Goal: Task Accomplishment & Management: Manage account settings

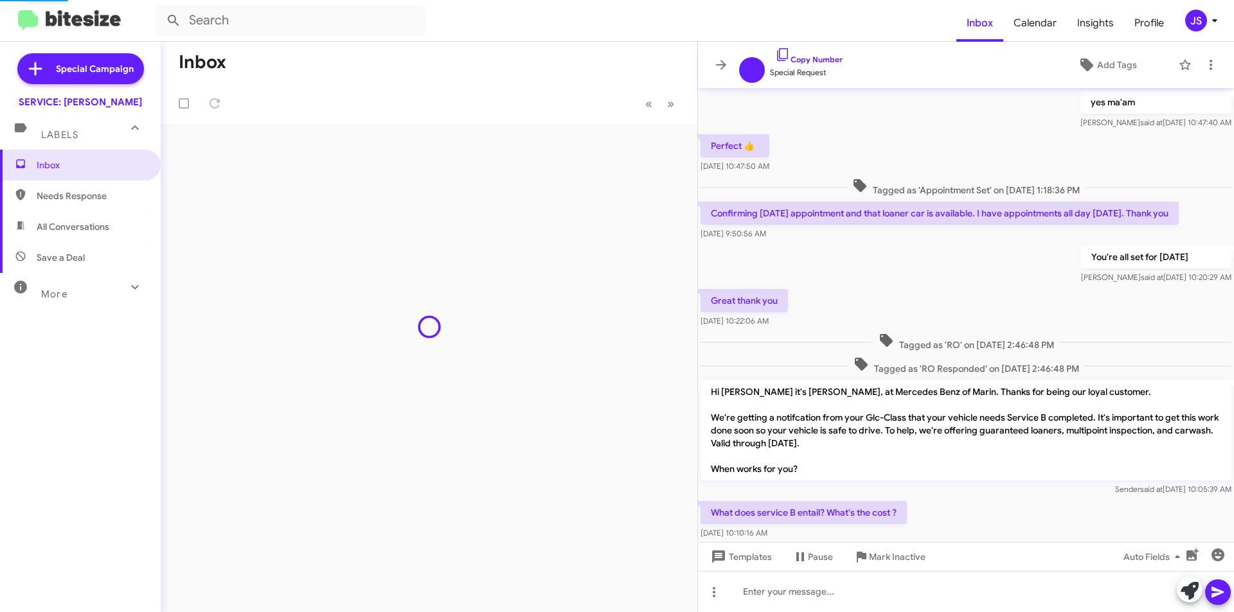
scroll to position [551, 0]
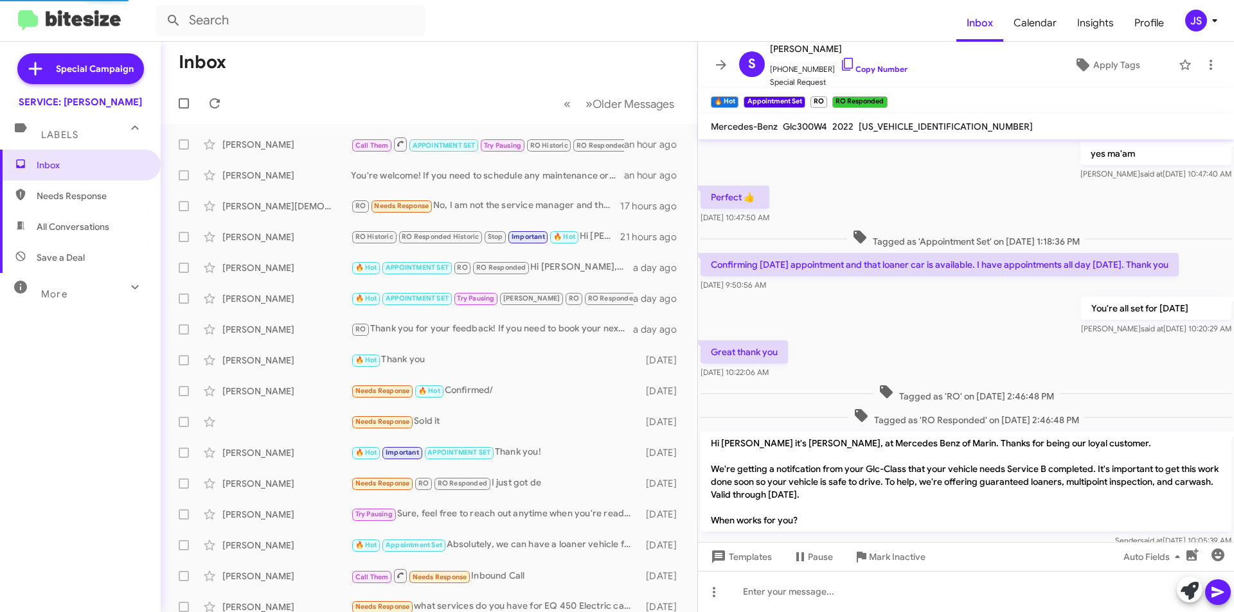
scroll to position [577, 0]
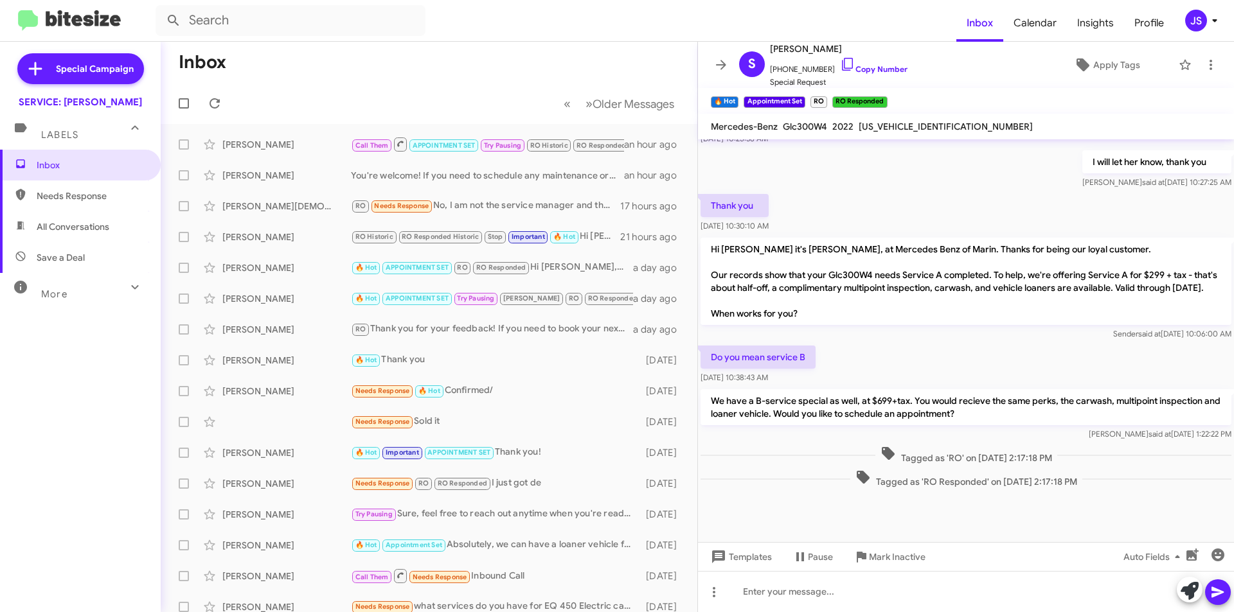
click at [824, 137] on mat-toolbar "Mercedes-Benz Glc300W4 2022 W1N0G8EB7NG109924" at bounding box center [966, 127] width 536 height 26
click at [332, 145] on div "[PERSON_NAME]" at bounding box center [286, 144] width 129 height 13
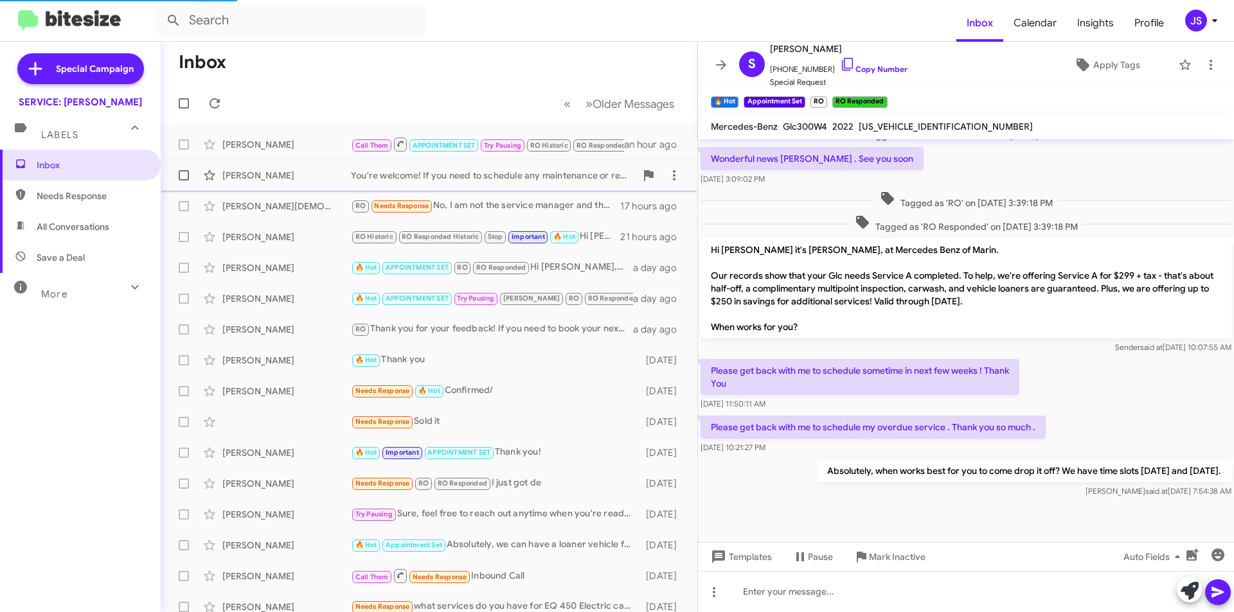
scroll to position [300, 0]
click at [321, 181] on div "[PERSON_NAME]" at bounding box center [286, 175] width 129 height 13
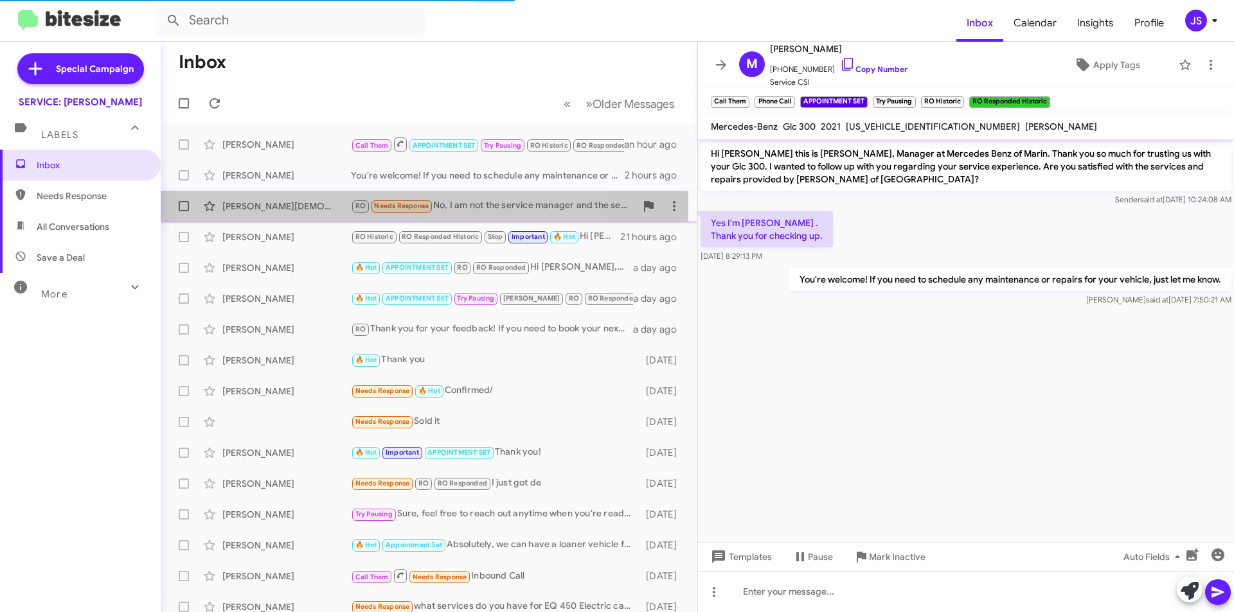
click at [321, 206] on div "[PERSON_NAME][DEMOGRAPHIC_DATA]" at bounding box center [286, 206] width 129 height 13
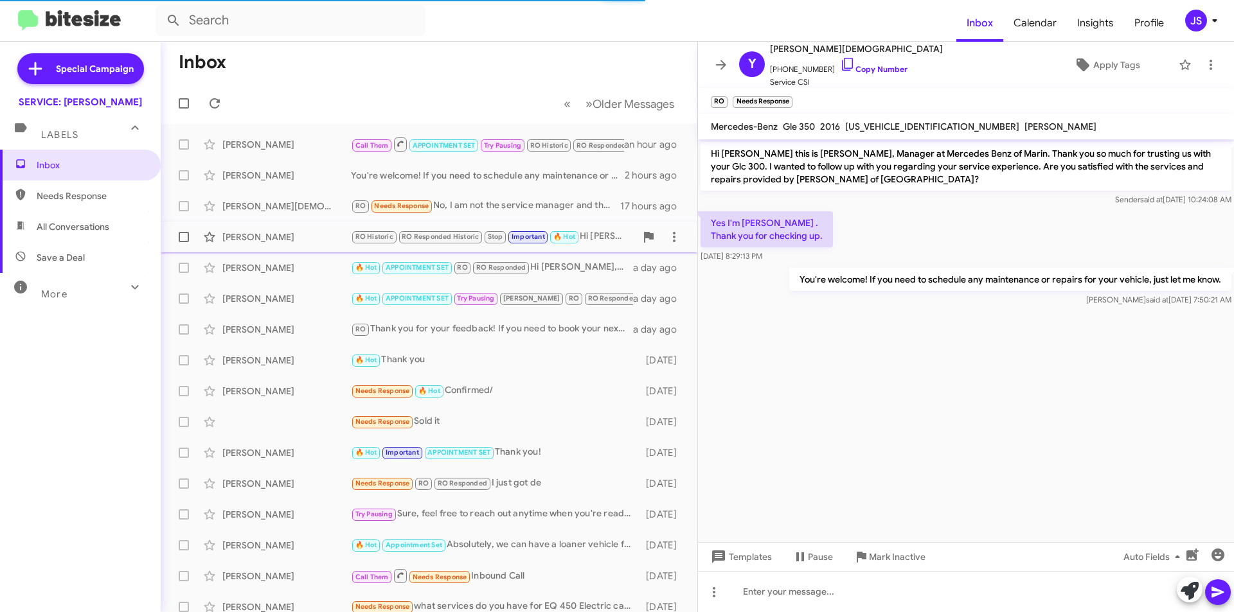
click at [308, 230] on div "Jill Phillips RO Historic RO Responded Historic Stop Important 🔥 Hot Hi Rob,Tha…" at bounding box center [429, 237] width 516 height 26
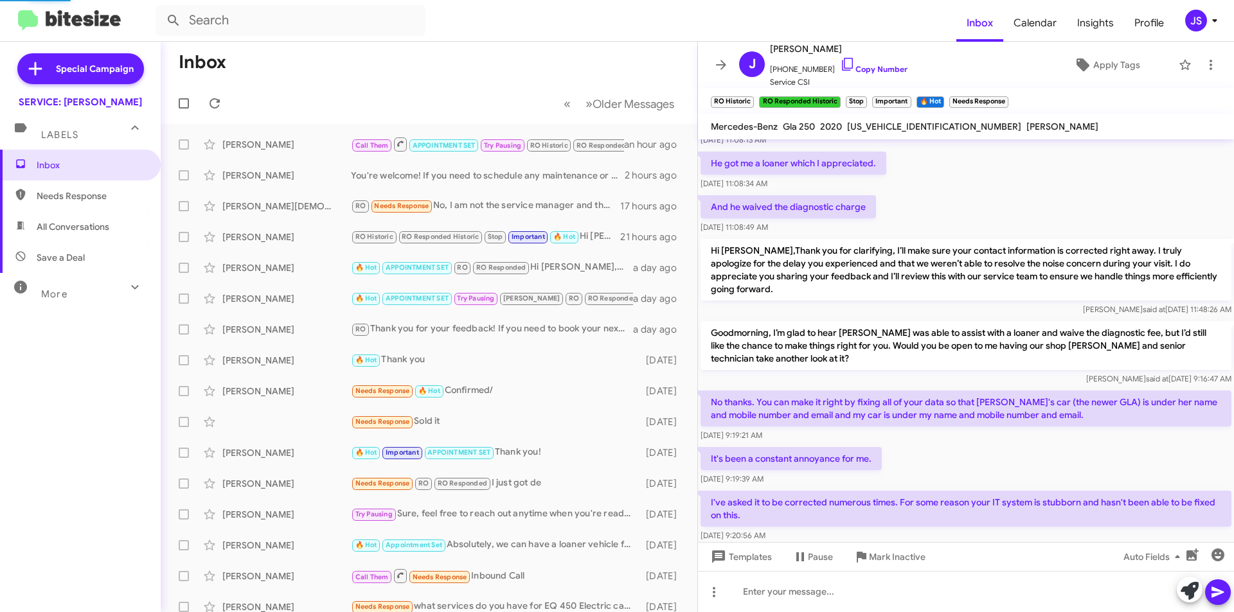
scroll to position [835, 0]
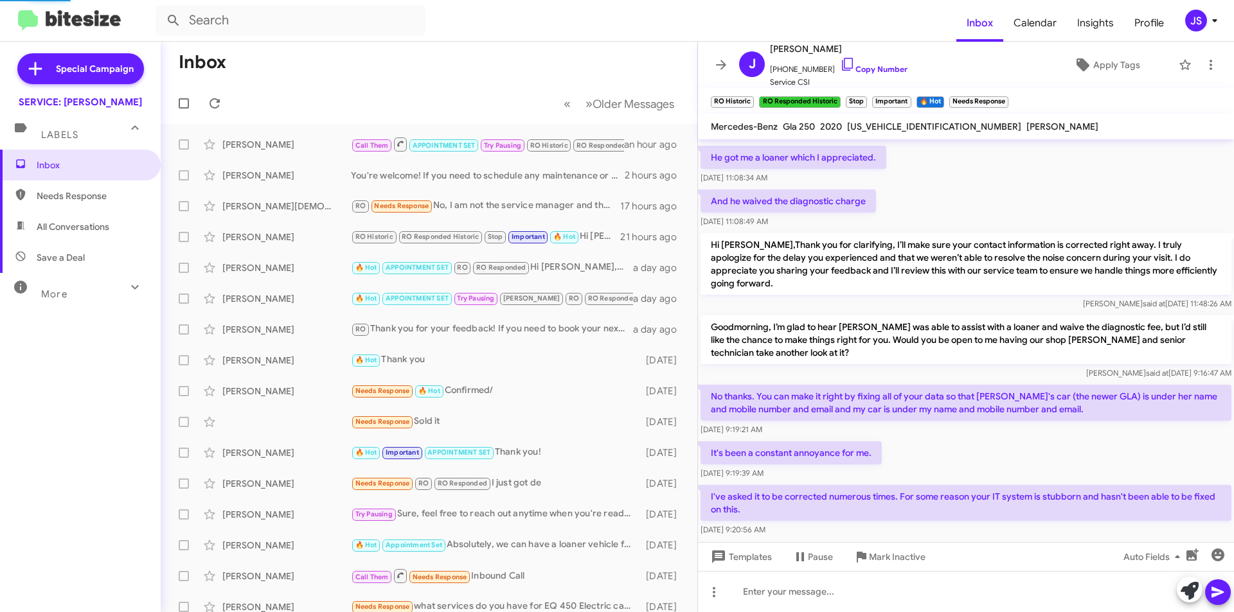
click at [964, 465] on div "It's been a constant annoyance for me. Oct 9, 2025, 9:19:39 AM" at bounding box center [966, 461] width 536 height 44
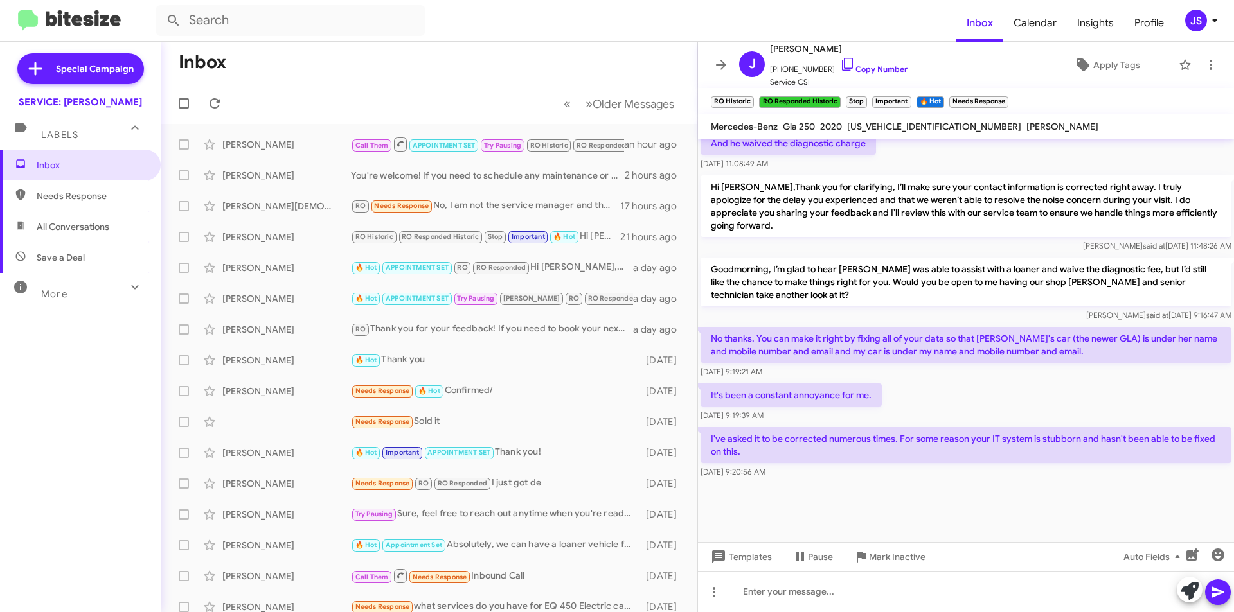
click at [1062, 501] on div at bounding box center [966, 518] width 536 height 74
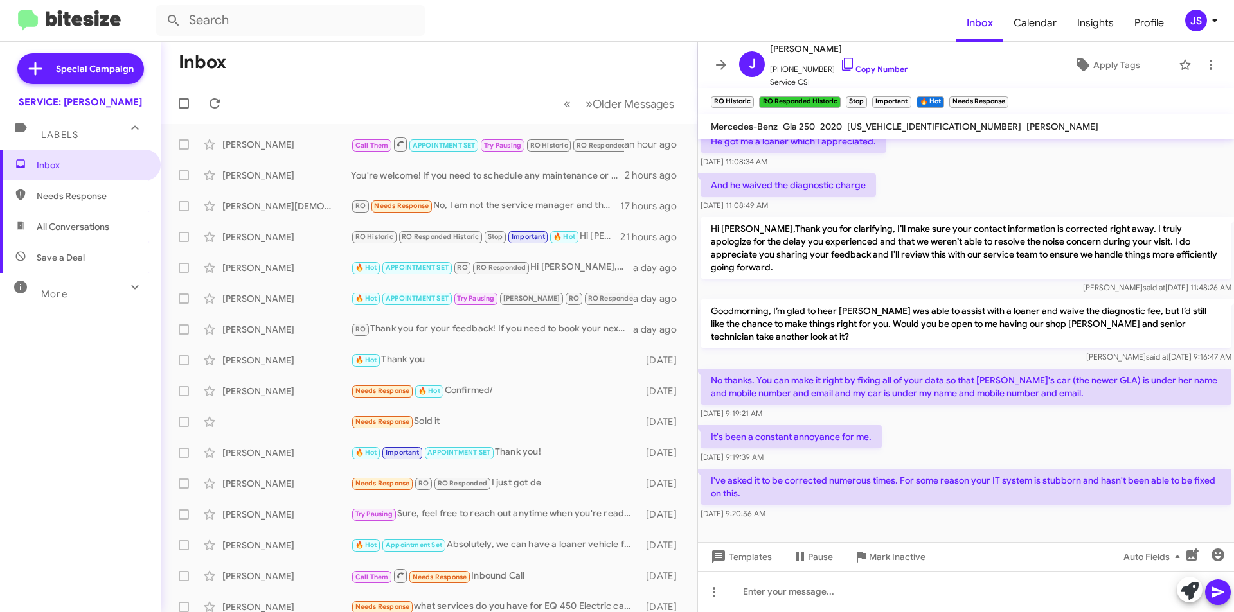
scroll to position [829, 0]
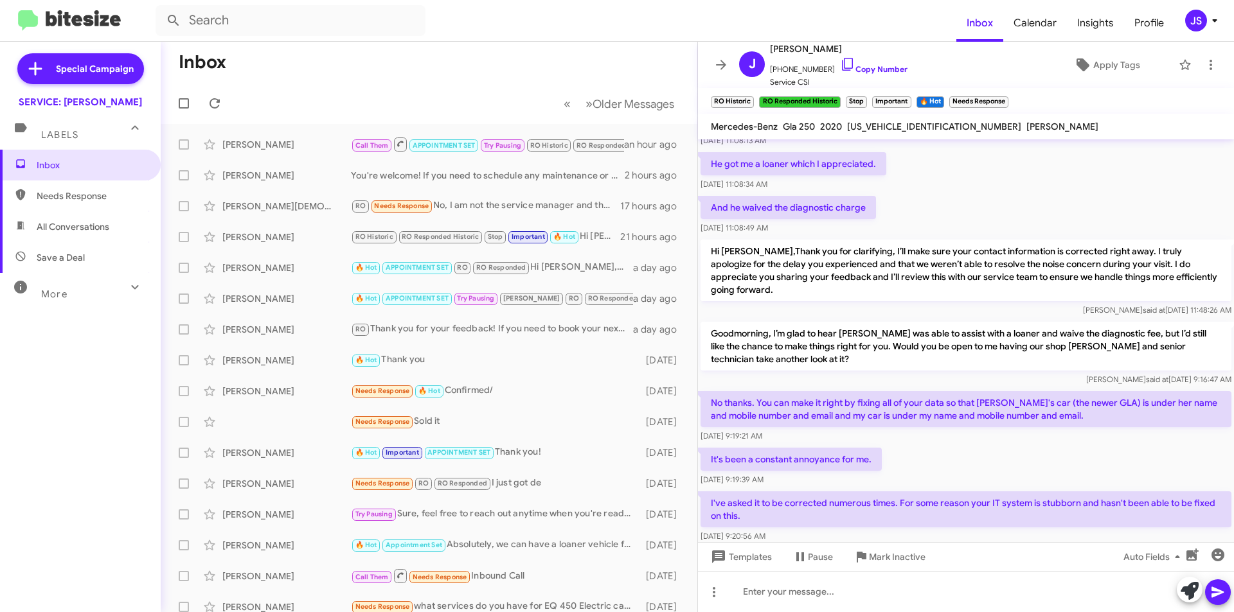
click at [817, 304] on div "Raul said at Oct 8, 2025, 11:48:26 AM" at bounding box center [965, 310] width 531 height 13
click at [913, 445] on div "It's been a constant annoyance for me. Oct 9, 2025, 9:19:39 AM" at bounding box center [966, 467] width 536 height 44
click at [840, 60] on icon at bounding box center [847, 64] width 15 height 15
click at [1092, 240] on p "Hi Rob,Thank you for clarifying, I’ll make sure your contact information is cor…" at bounding box center [965, 271] width 531 height 62
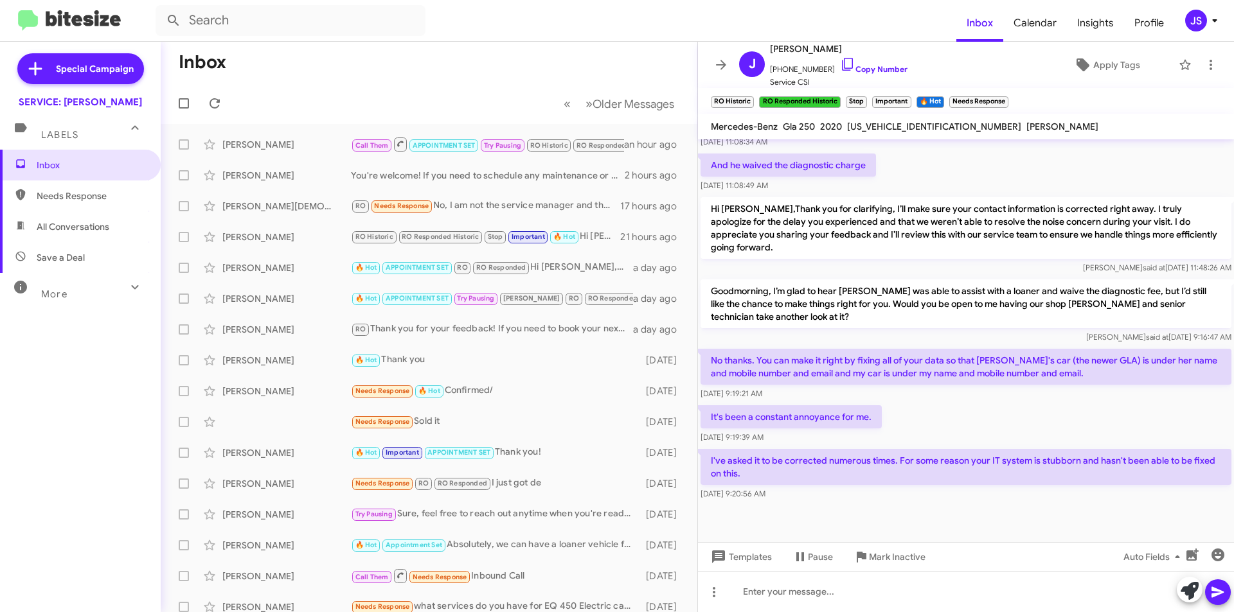
scroll to position [893, 0]
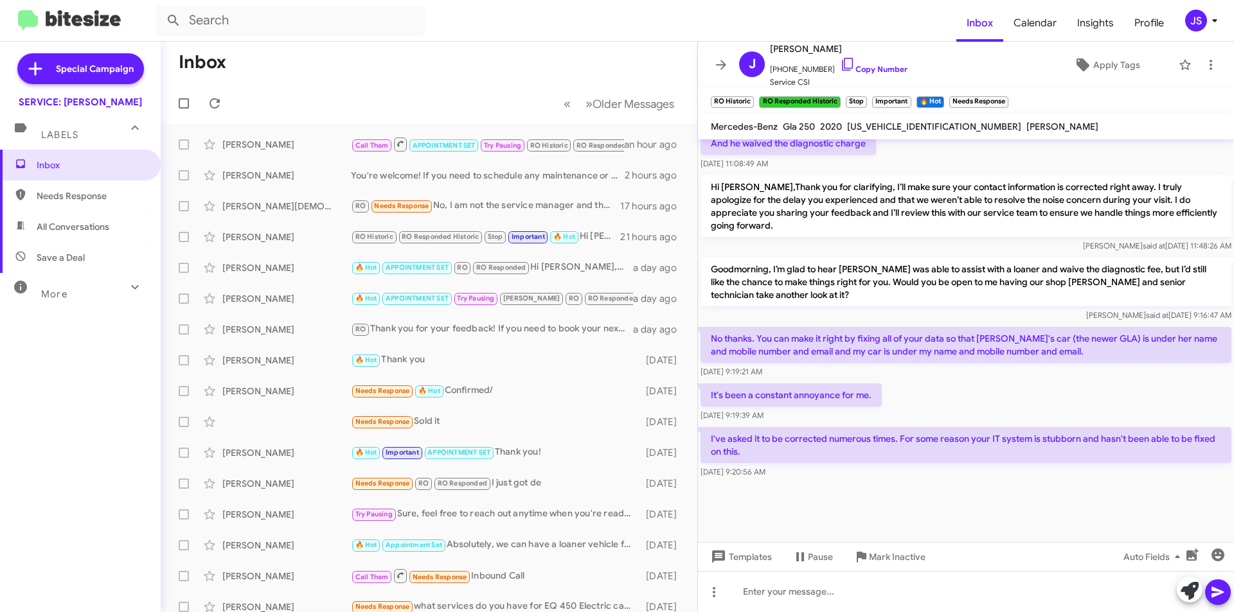
click at [930, 240] on div "Raul said at Oct 8, 2025, 11:48:26 AM" at bounding box center [965, 246] width 531 height 13
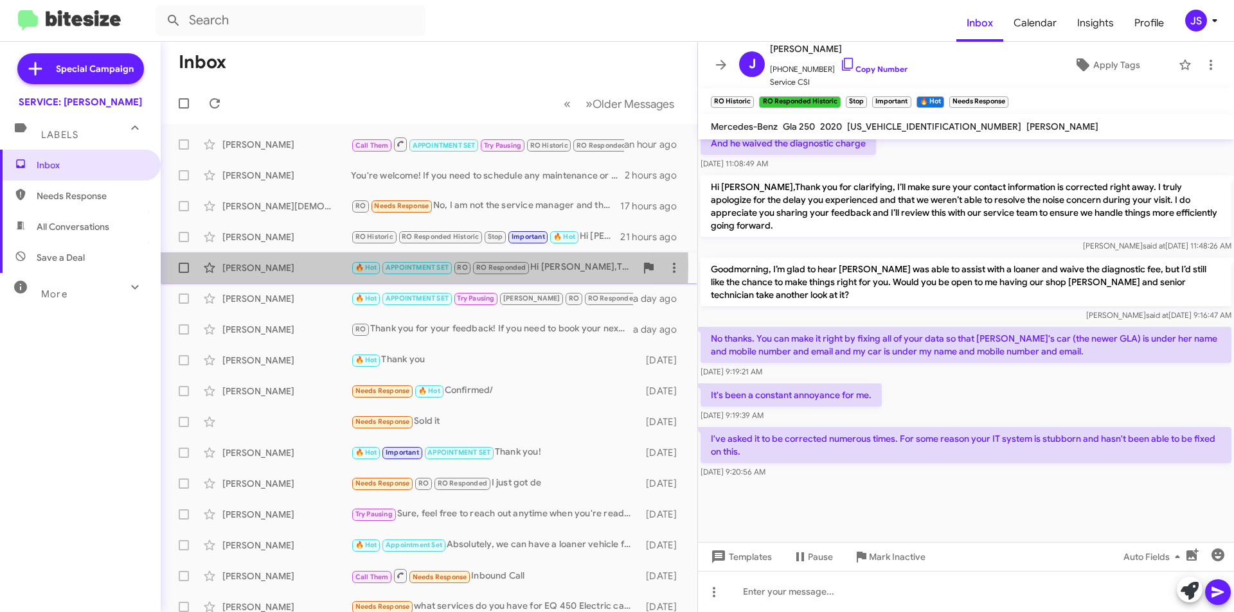
click at [261, 267] on div "[PERSON_NAME]" at bounding box center [286, 268] width 129 height 13
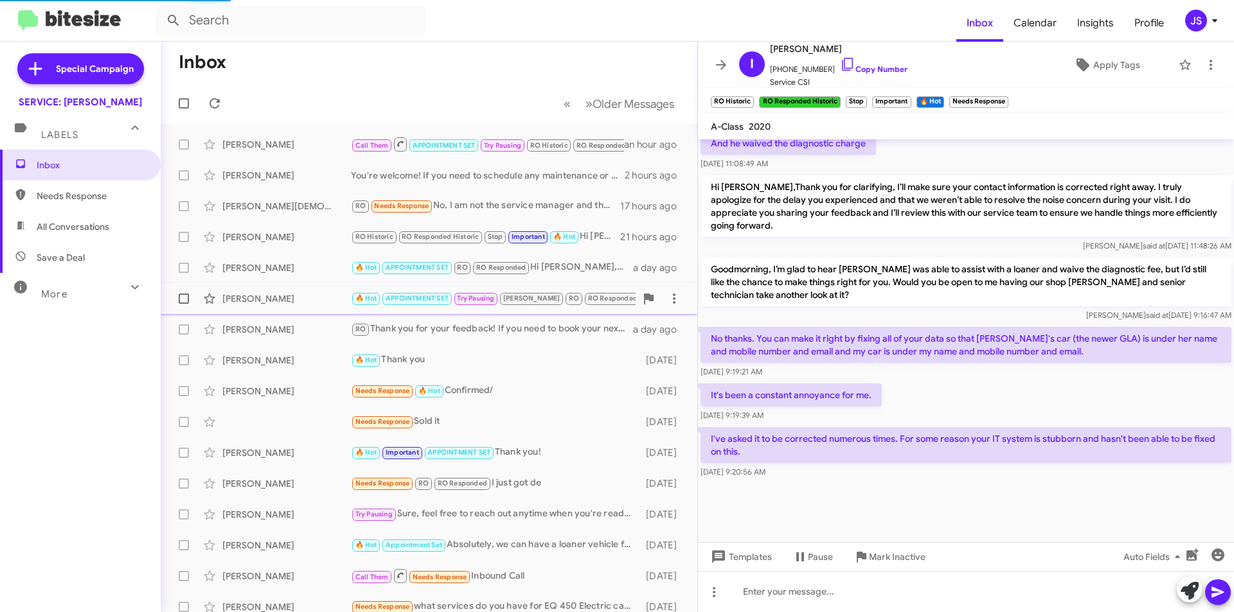
scroll to position [468, 0]
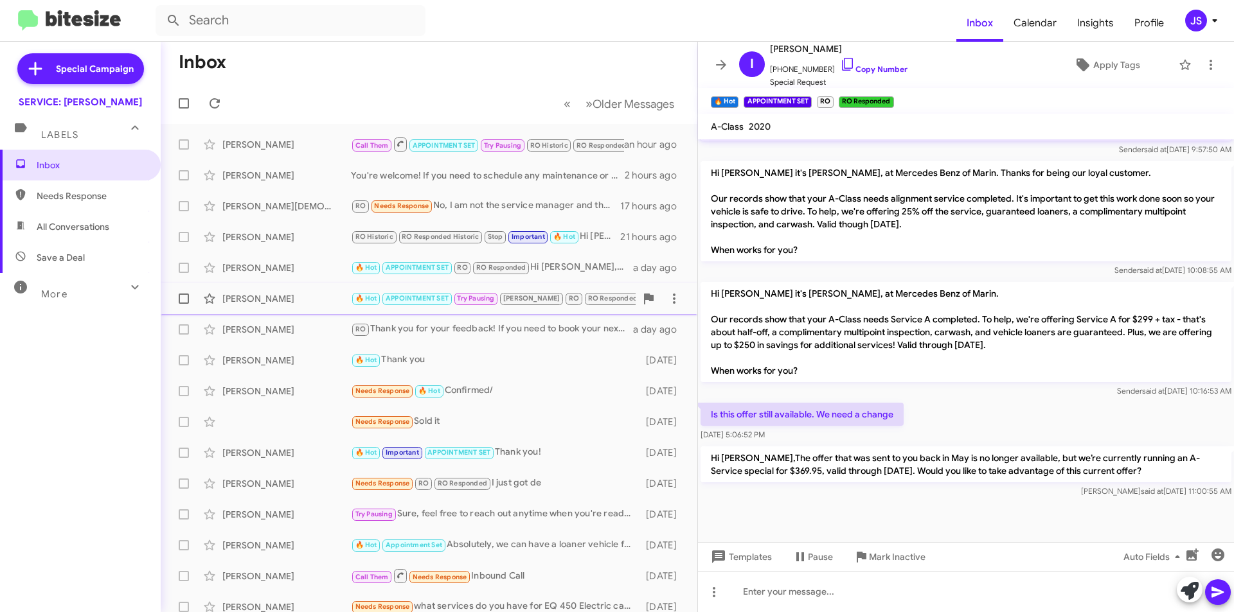
click at [264, 296] on div "[PERSON_NAME]" at bounding box center [286, 298] width 129 height 13
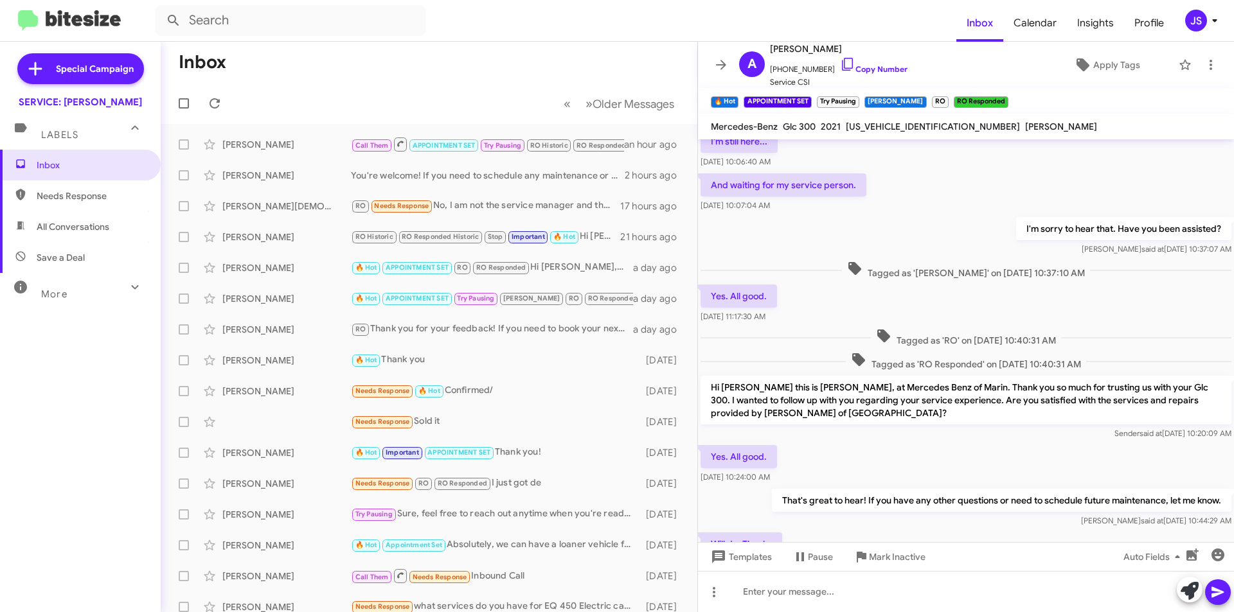
scroll to position [1254, 0]
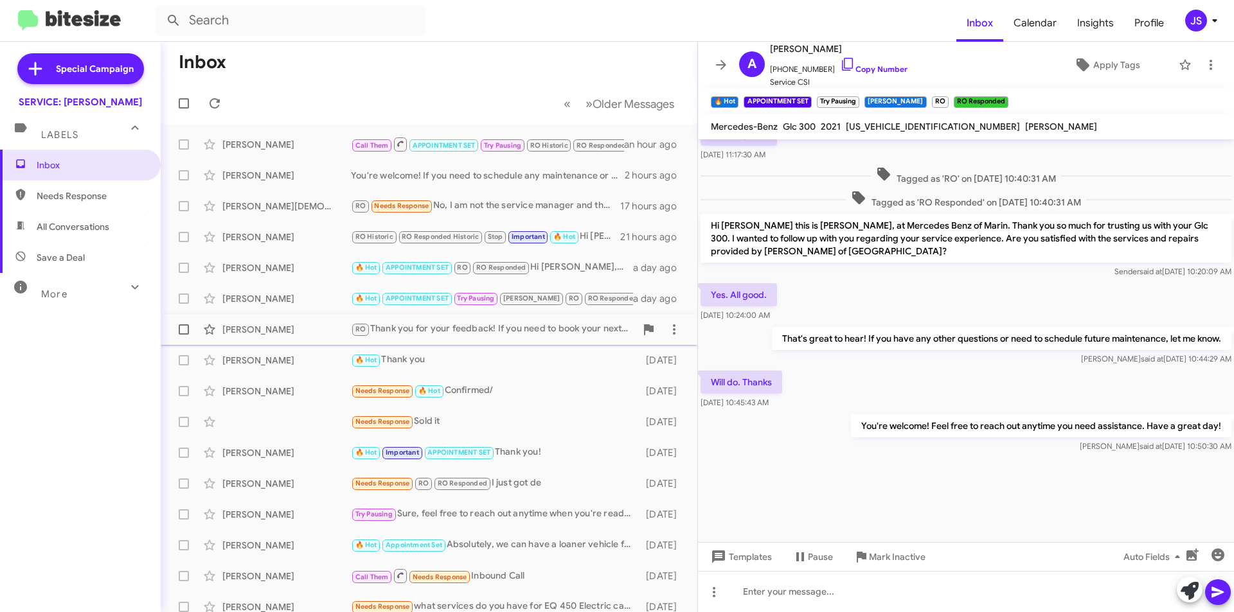
click at [317, 341] on div "Kate Mcintyre RO Thank you for your feedback! If you need to book your next ser…" at bounding box center [429, 330] width 516 height 26
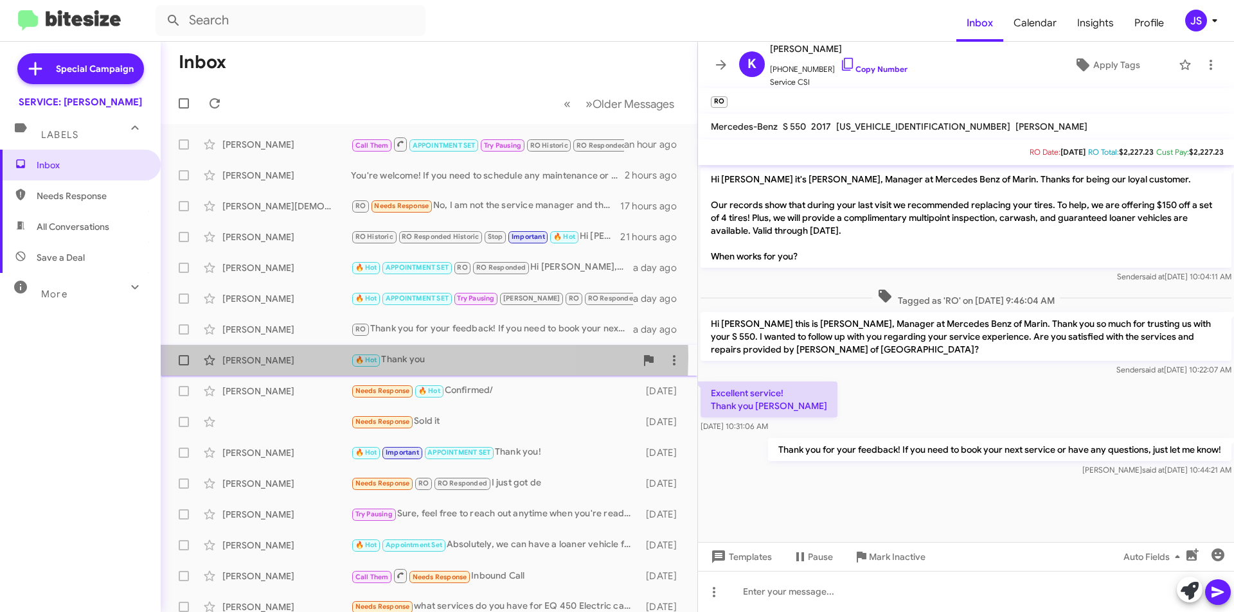
click at [305, 357] on div "[PERSON_NAME]" at bounding box center [286, 360] width 129 height 13
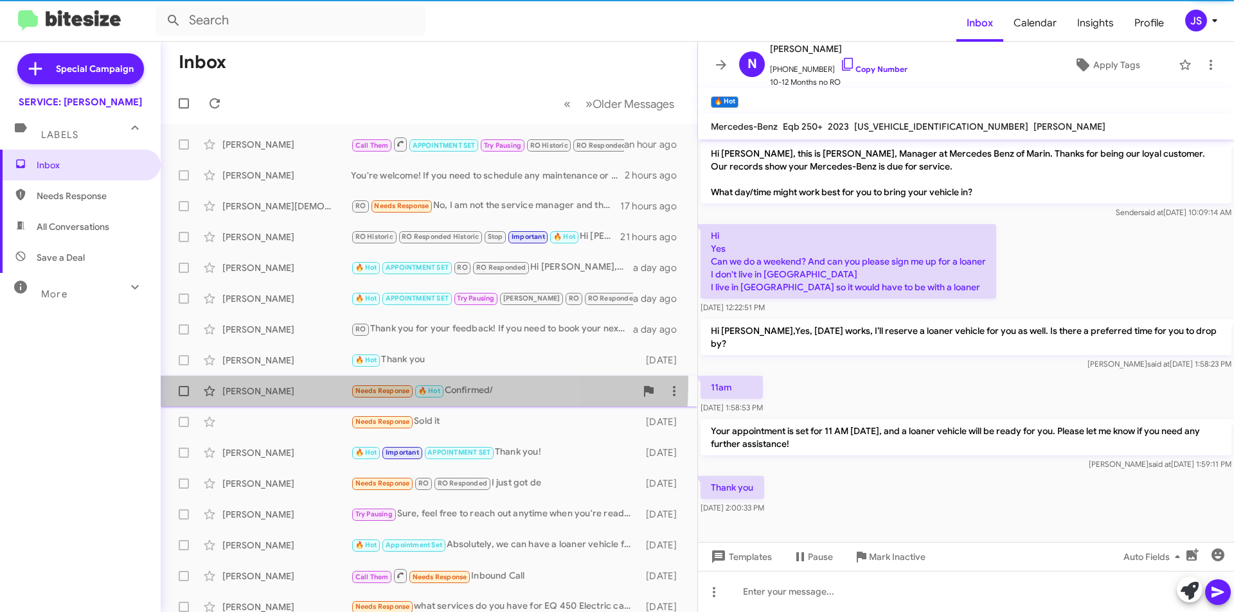
click at [307, 383] on div "Stephany Tousignant Needs Response 🔥 Hot Confirmed/ 2 days ago" at bounding box center [429, 392] width 516 height 26
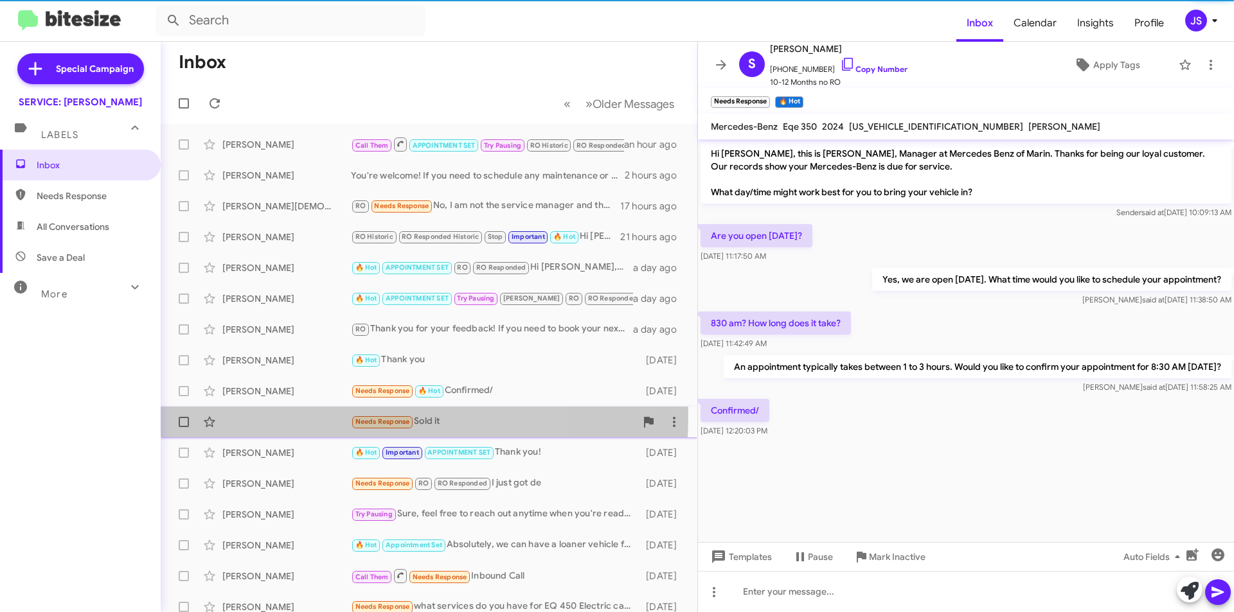
click at [301, 416] on div "Needs Response Sold it 2 days ago" at bounding box center [429, 422] width 516 height 26
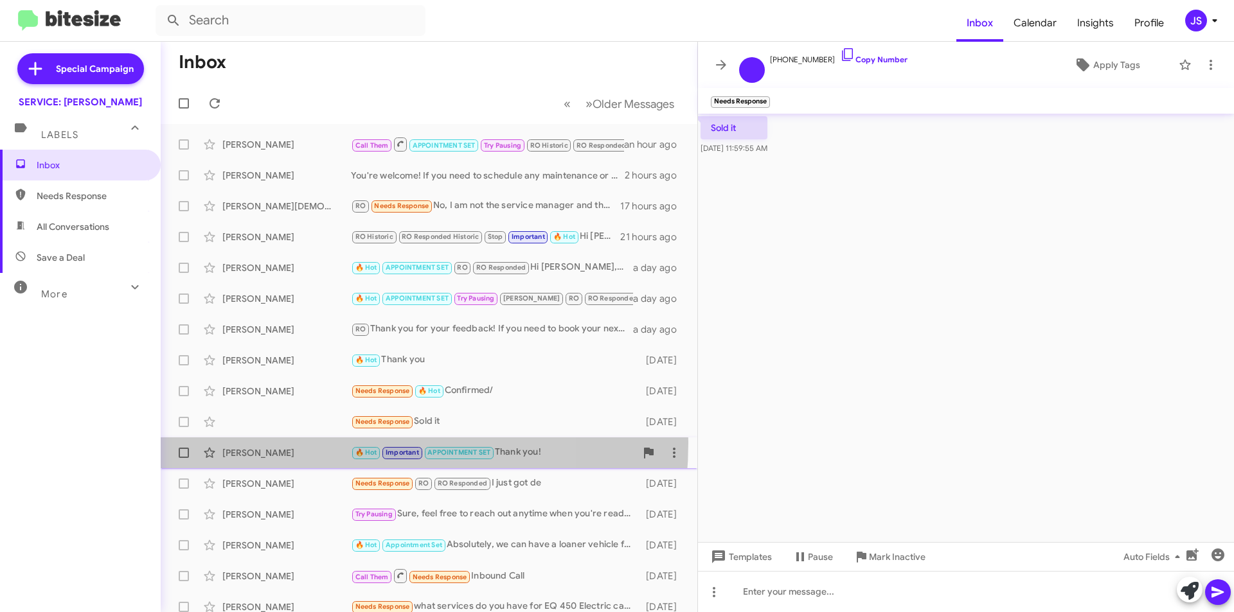
click at [305, 443] on div "Jari Nieminen 🔥 Hot Important APPOINTMENT SET Thank you! 2 days ago" at bounding box center [429, 453] width 516 height 26
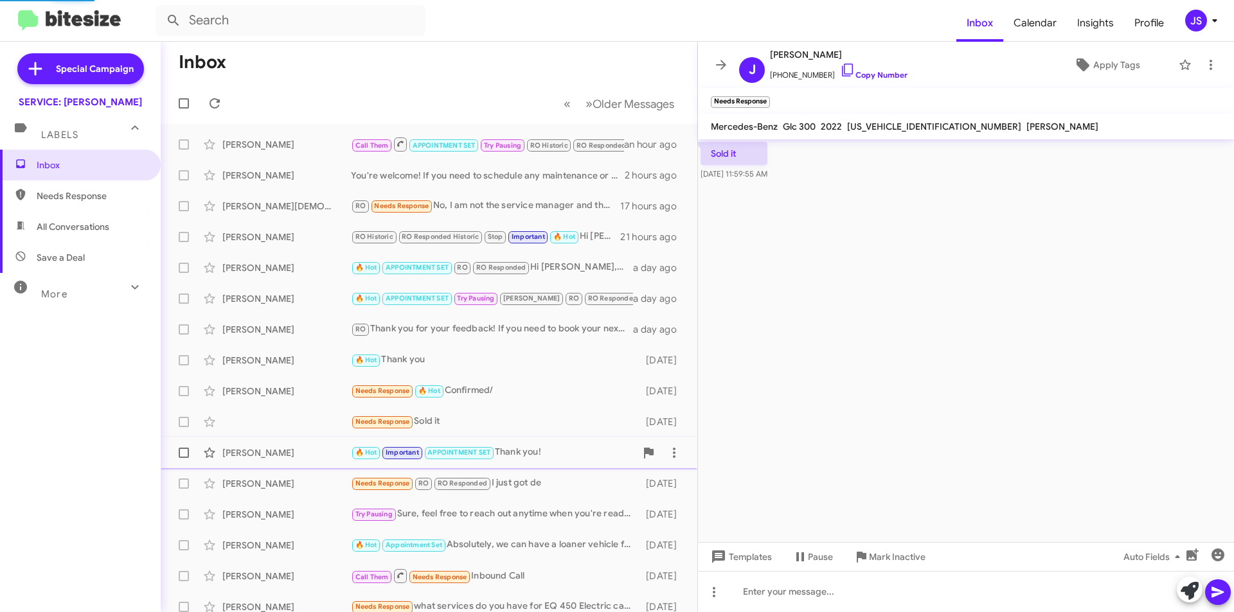
scroll to position [470, 0]
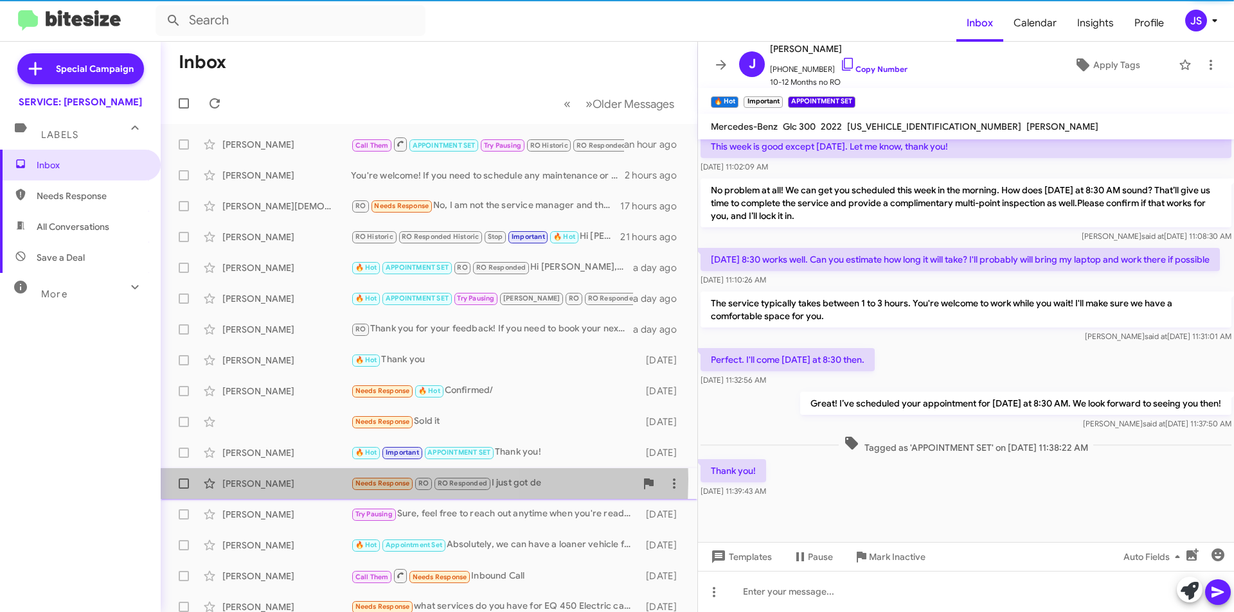
click at [277, 479] on div "[PERSON_NAME]" at bounding box center [286, 483] width 129 height 13
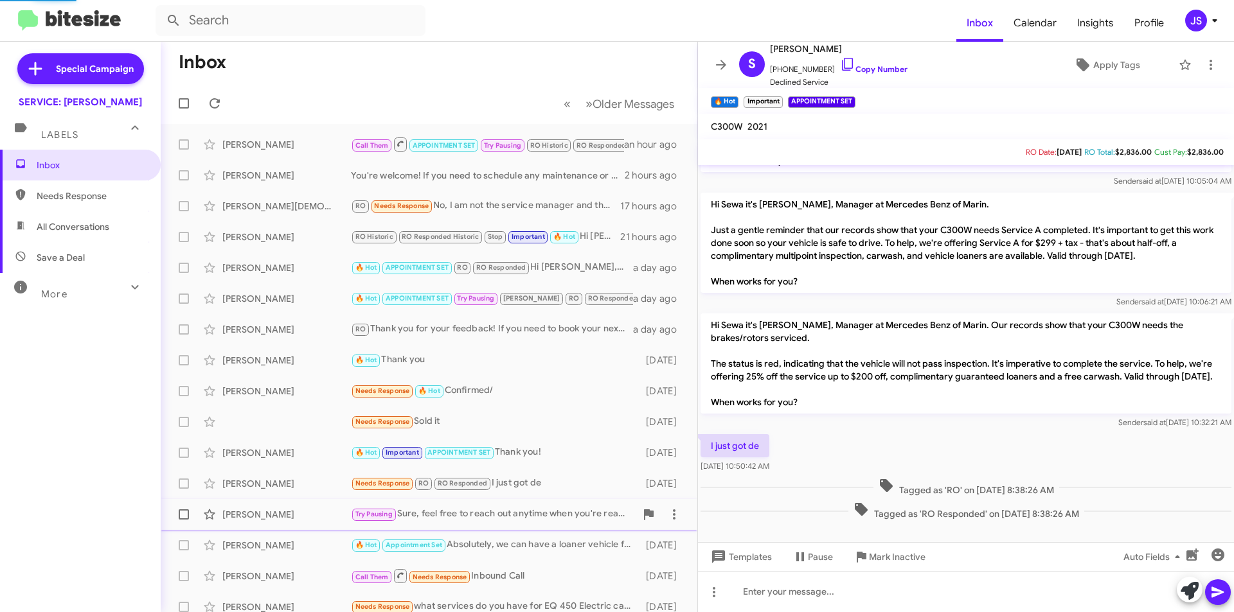
scroll to position [96, 0]
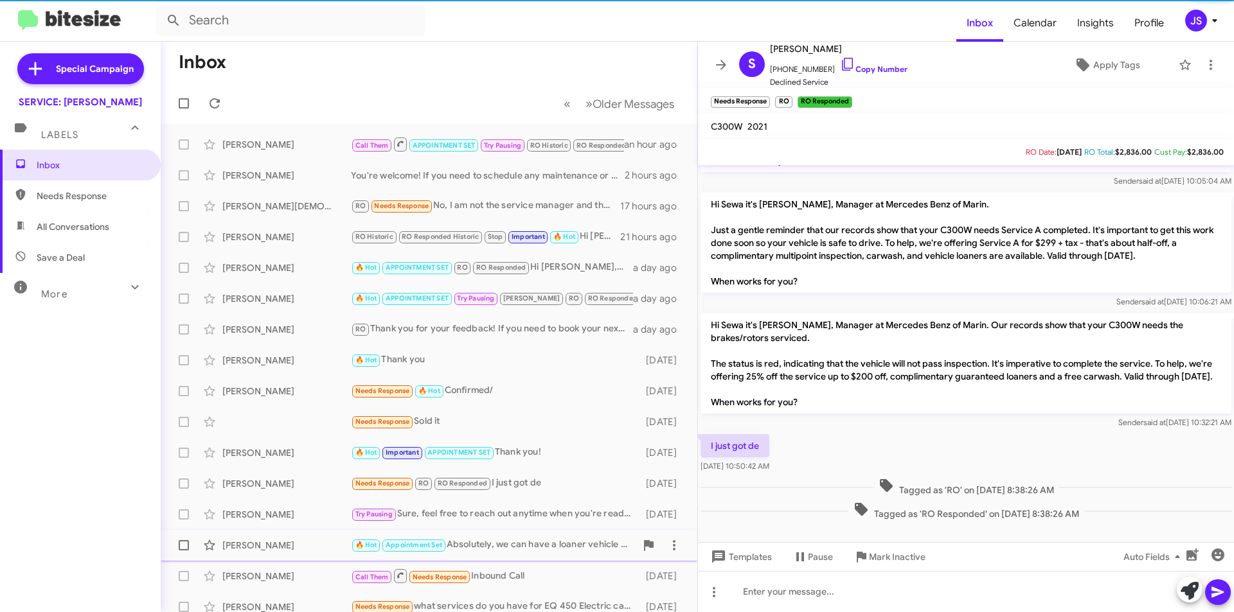
click at [275, 533] on div "Jill Melchionda 🔥 Hot Appointment Set Absolutely, we can have a loaner vehicle …" at bounding box center [429, 546] width 516 height 26
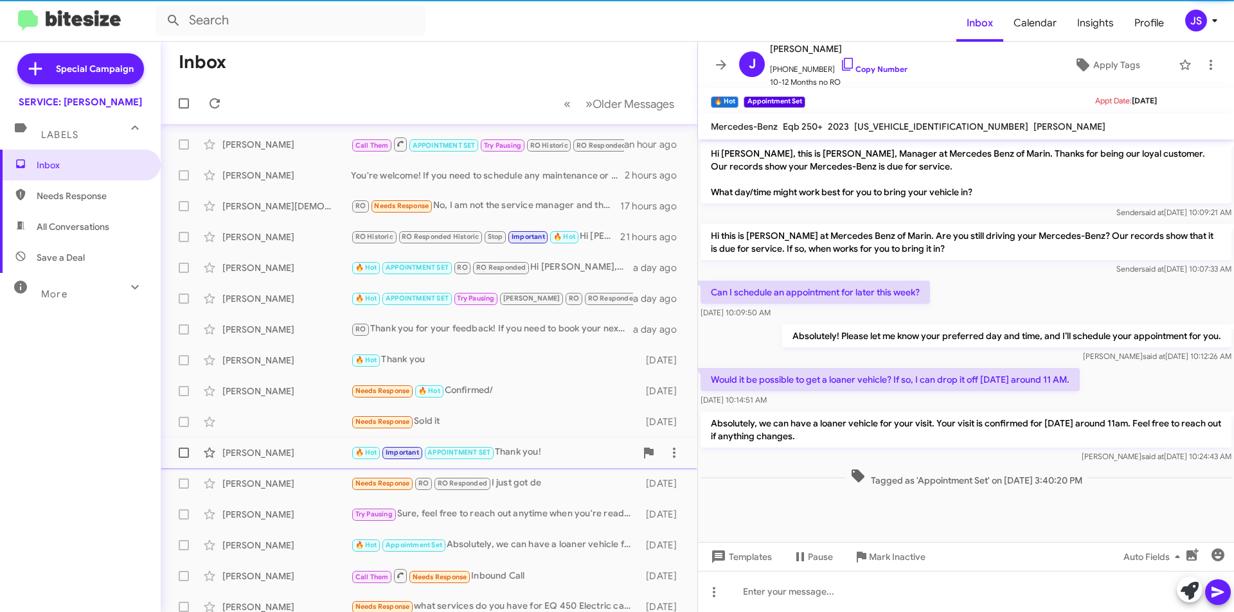
scroll to position [129, 0]
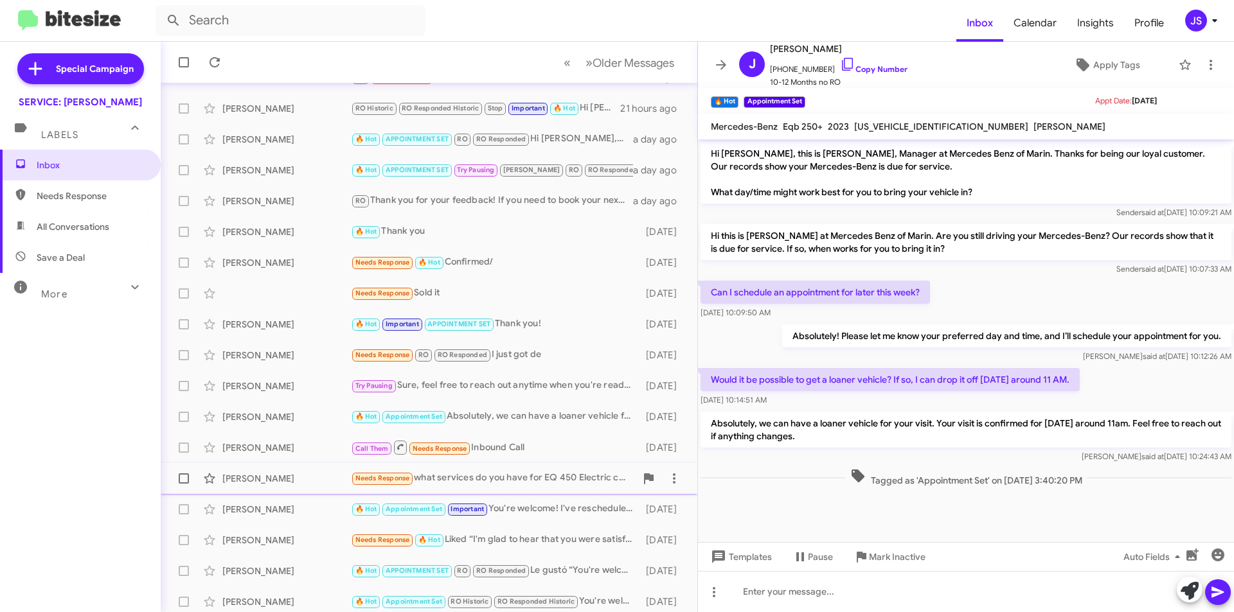
click at [277, 476] on div "Bruce Baldwin" at bounding box center [286, 478] width 129 height 13
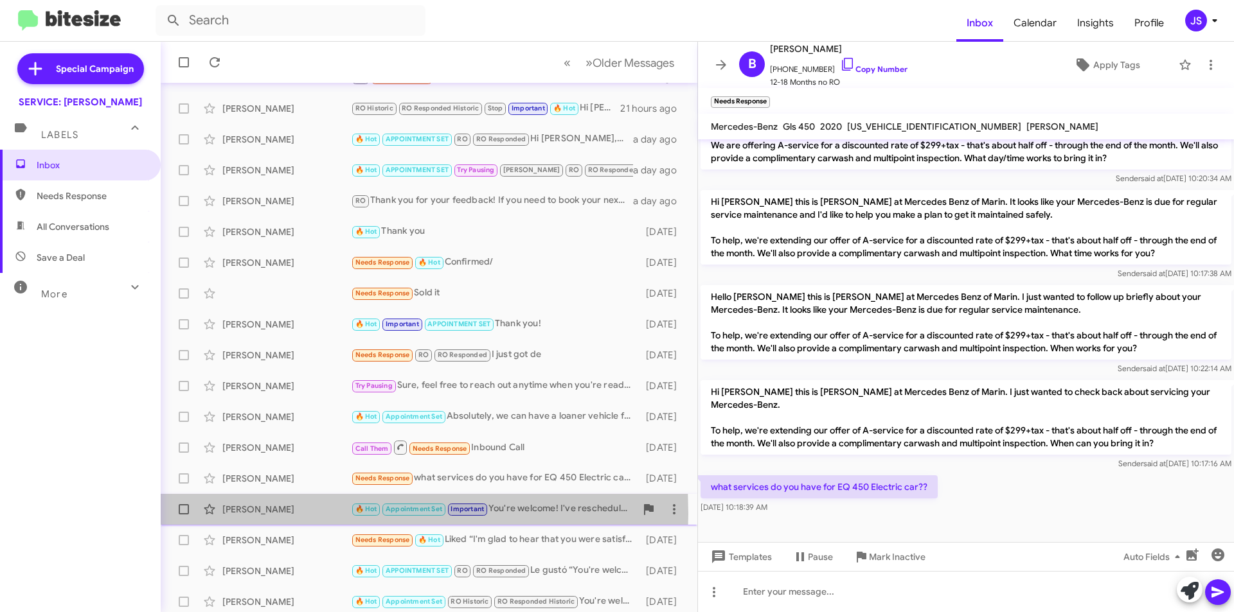
click at [282, 514] on div "Paul Villegas" at bounding box center [286, 509] width 129 height 13
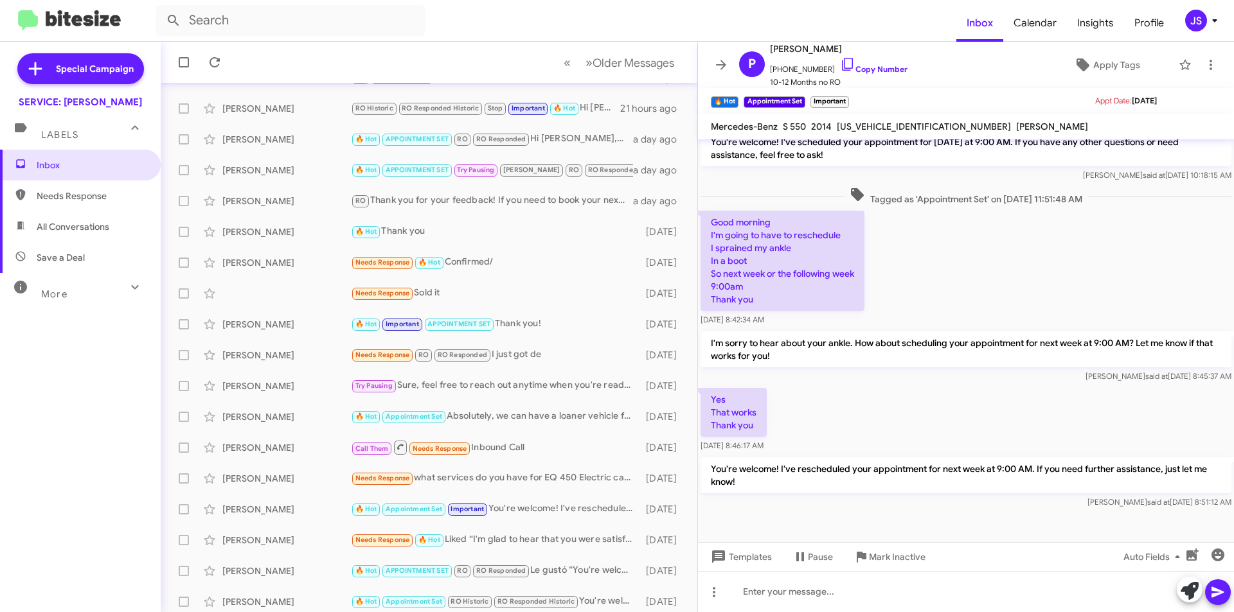
scroll to position [265, 0]
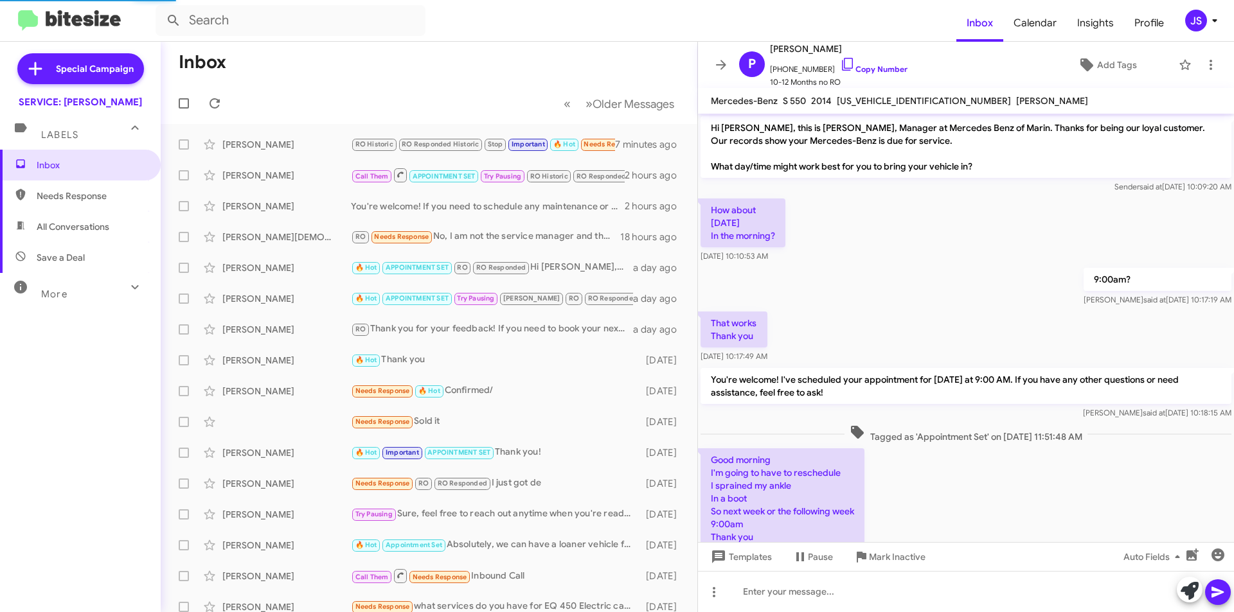
scroll to position [239, 0]
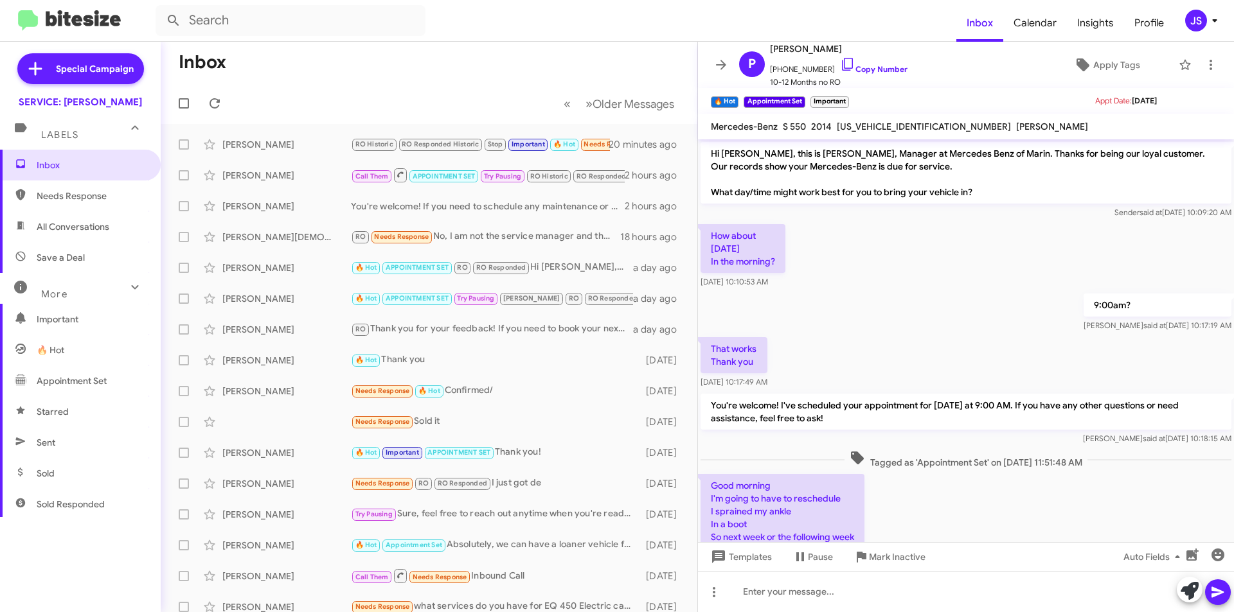
scroll to position [239, 0]
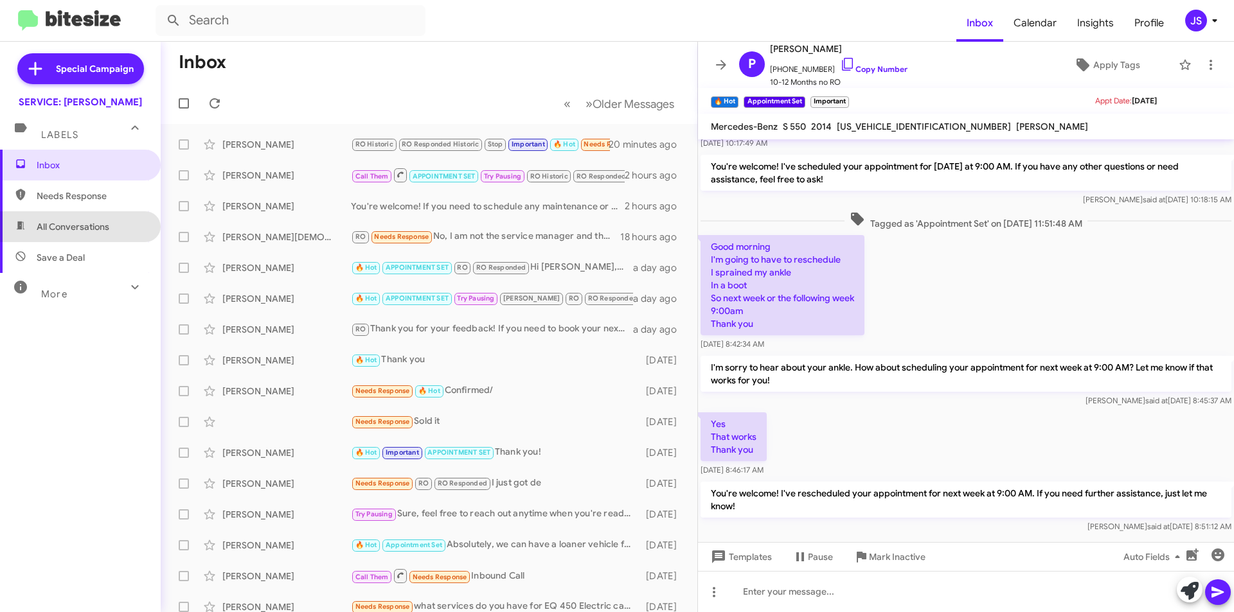
click at [103, 222] on span "All Conversations" at bounding box center [73, 226] width 73 height 13
type input "in:all-conversations"
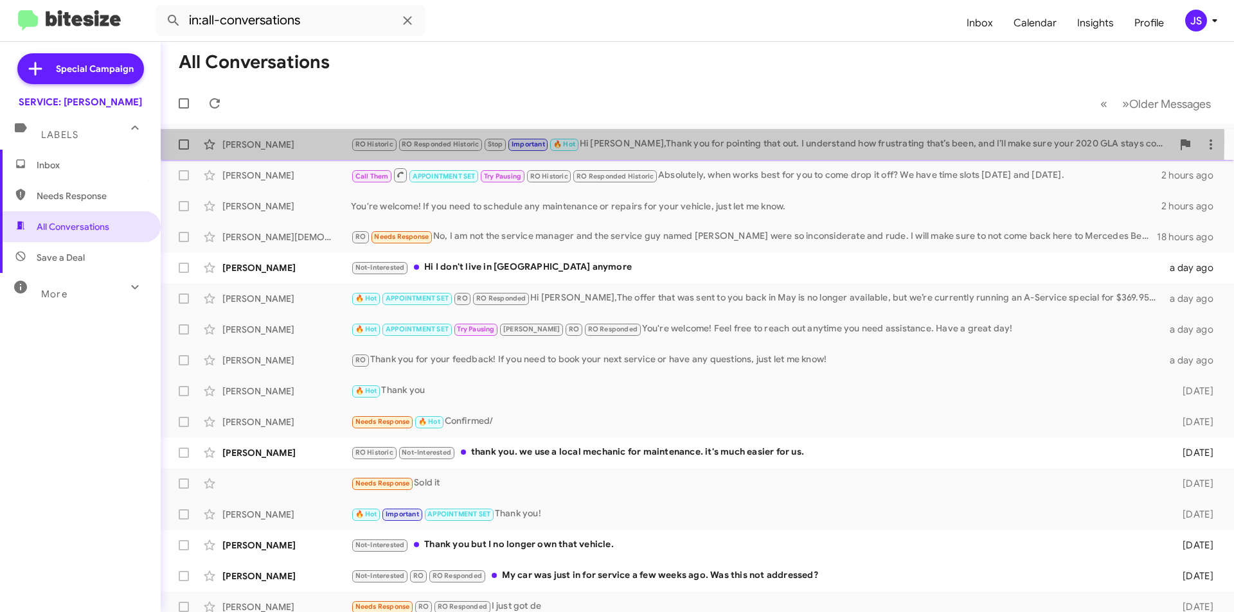
click at [254, 138] on div "[PERSON_NAME]" at bounding box center [286, 144] width 129 height 13
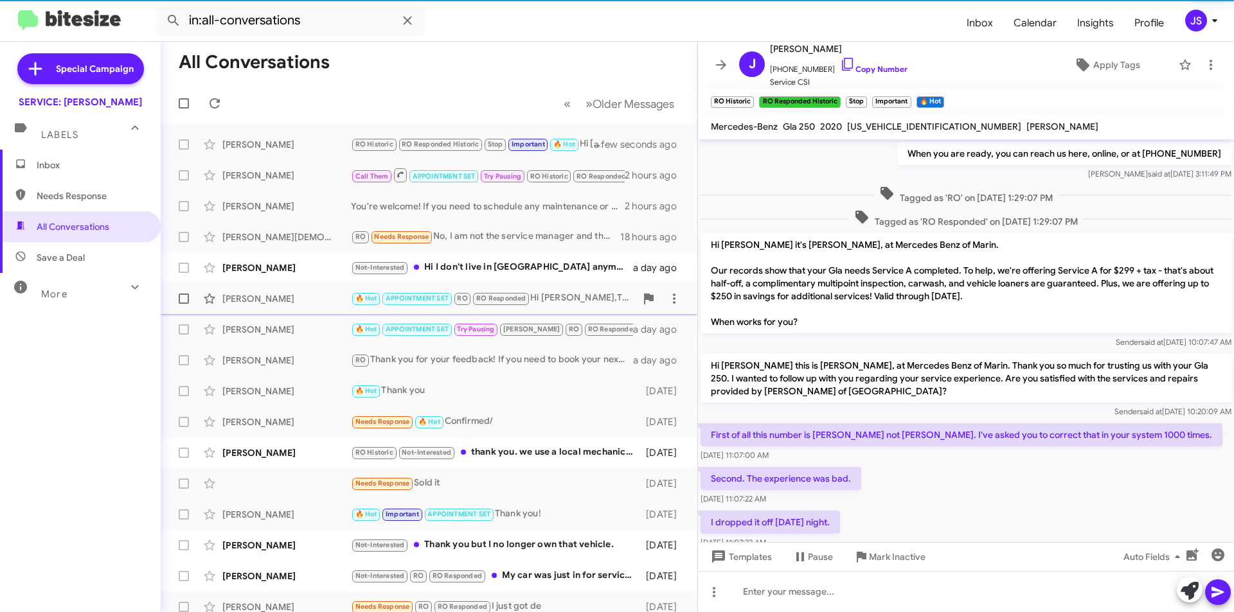
scroll to position [701, 0]
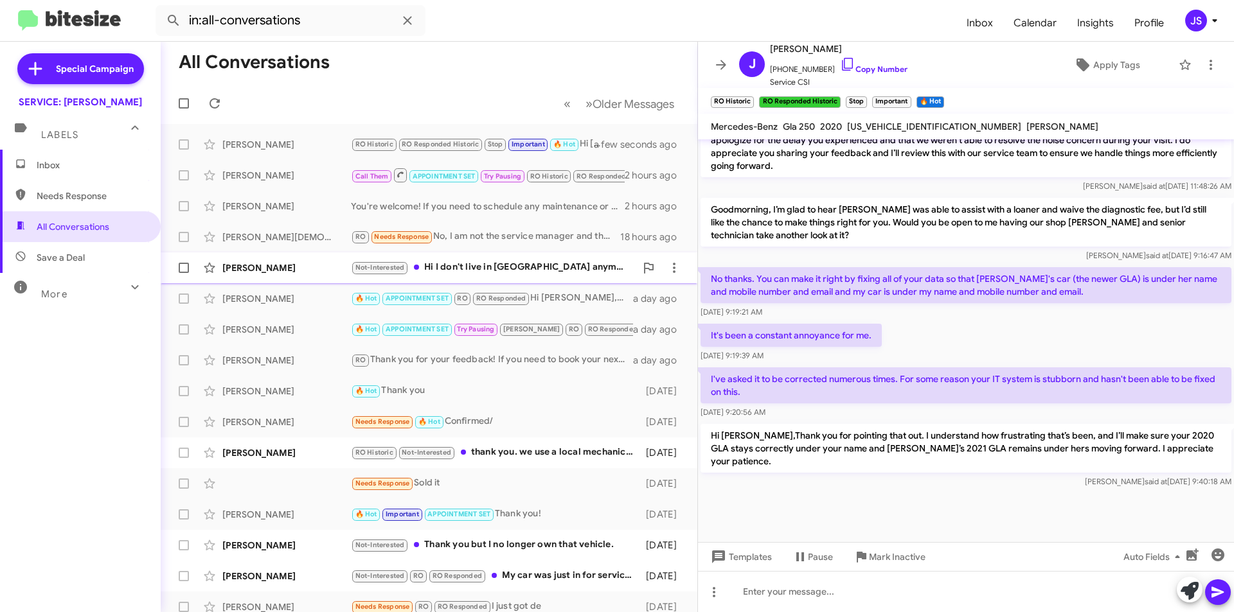
click at [254, 268] on div "Susan Davis" at bounding box center [286, 268] width 129 height 13
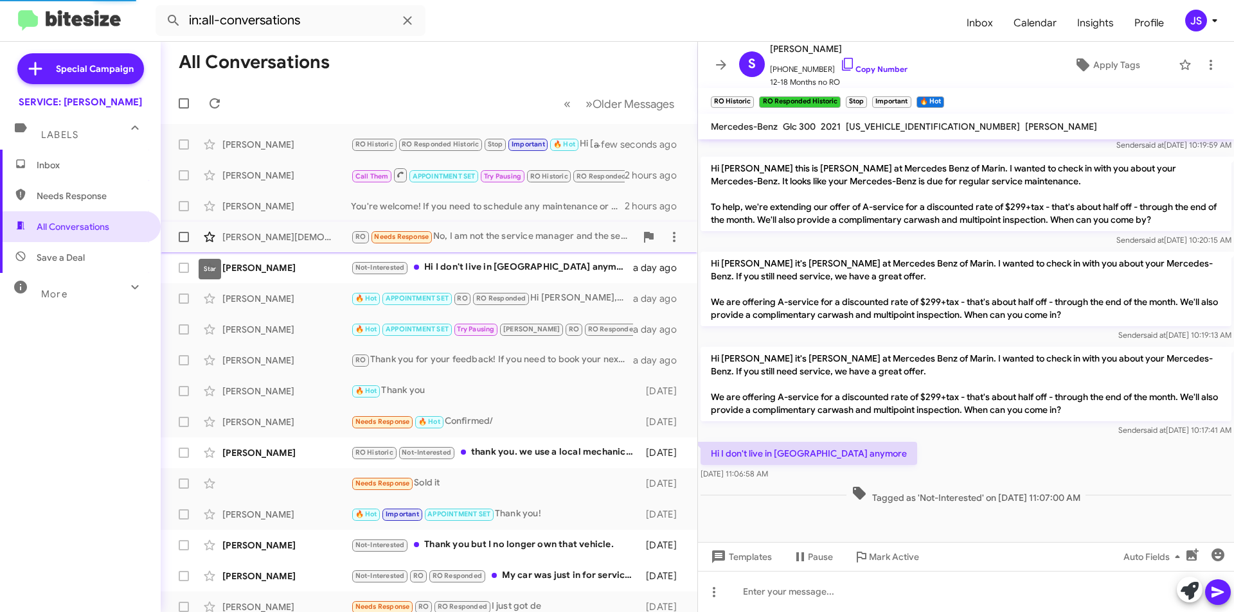
scroll to position [492, 0]
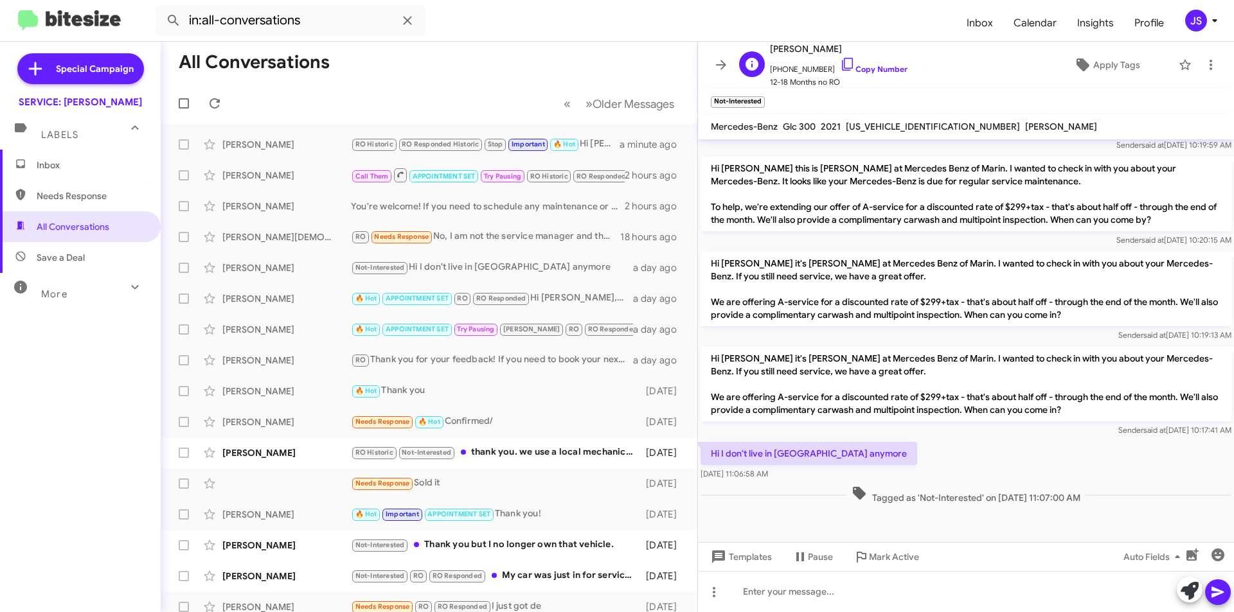
click at [1062, 84] on div "S Susan Davis +14152255549 Copy Number 12-18 Months no RO Apply Tags" at bounding box center [953, 65] width 438 height 48
click at [1093, 73] on span "Apply Tags" at bounding box center [1116, 64] width 47 height 23
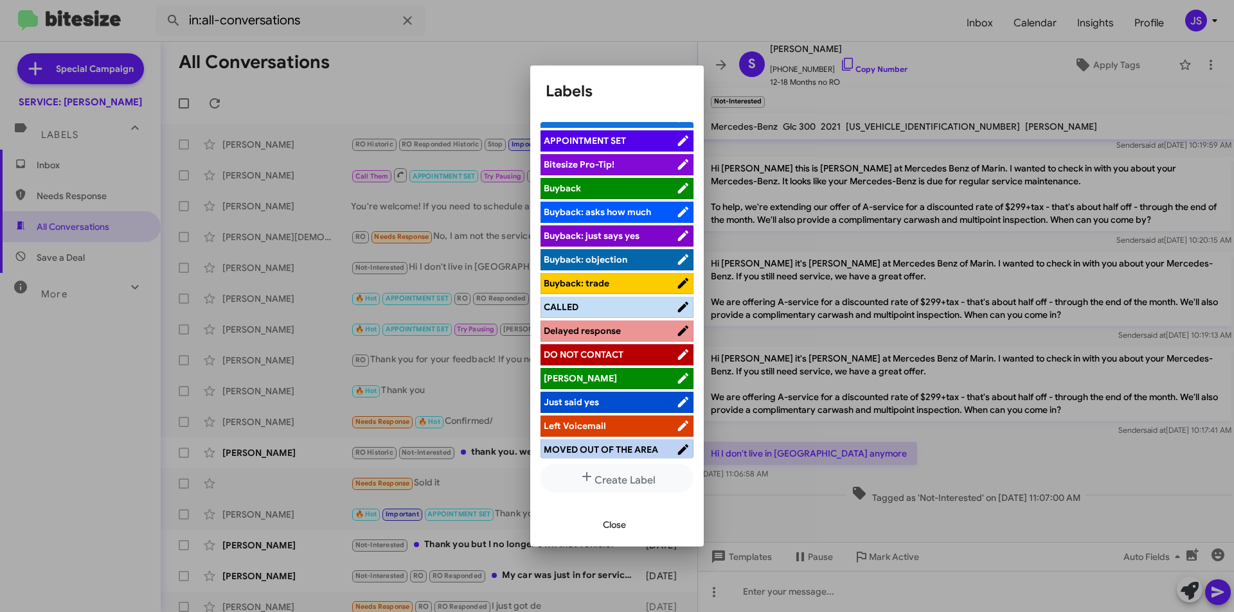
scroll to position [193, 0]
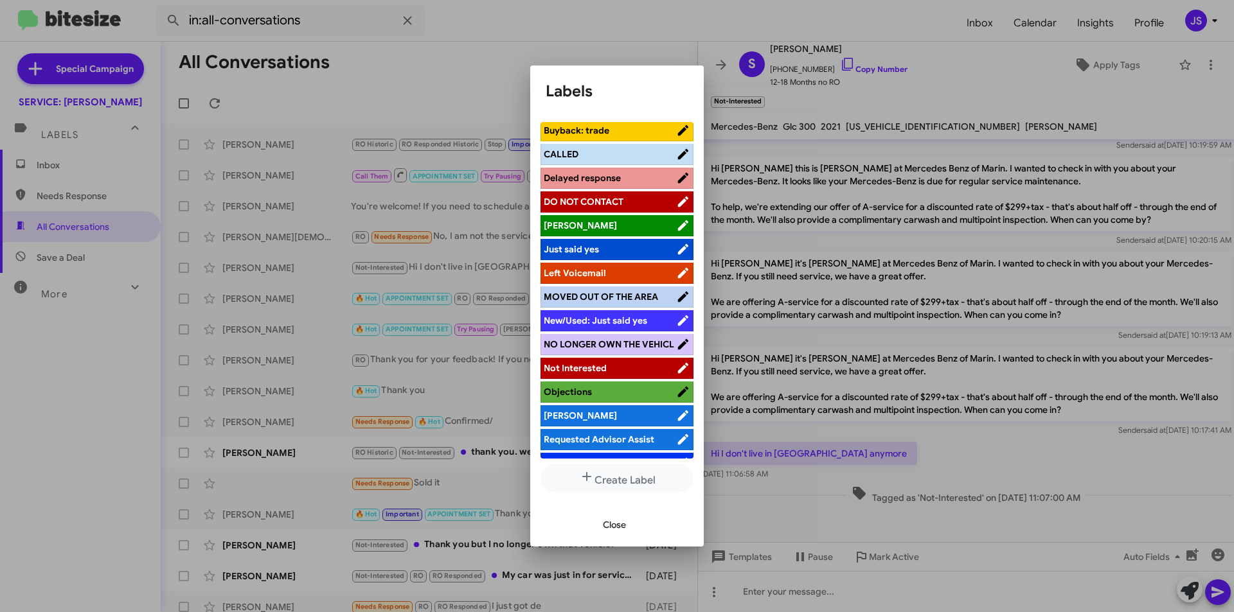
click at [627, 301] on span "MOVED OUT OF THE AREA" at bounding box center [601, 297] width 114 height 12
click at [599, 524] on button "Close" at bounding box center [615, 524] width 44 height 23
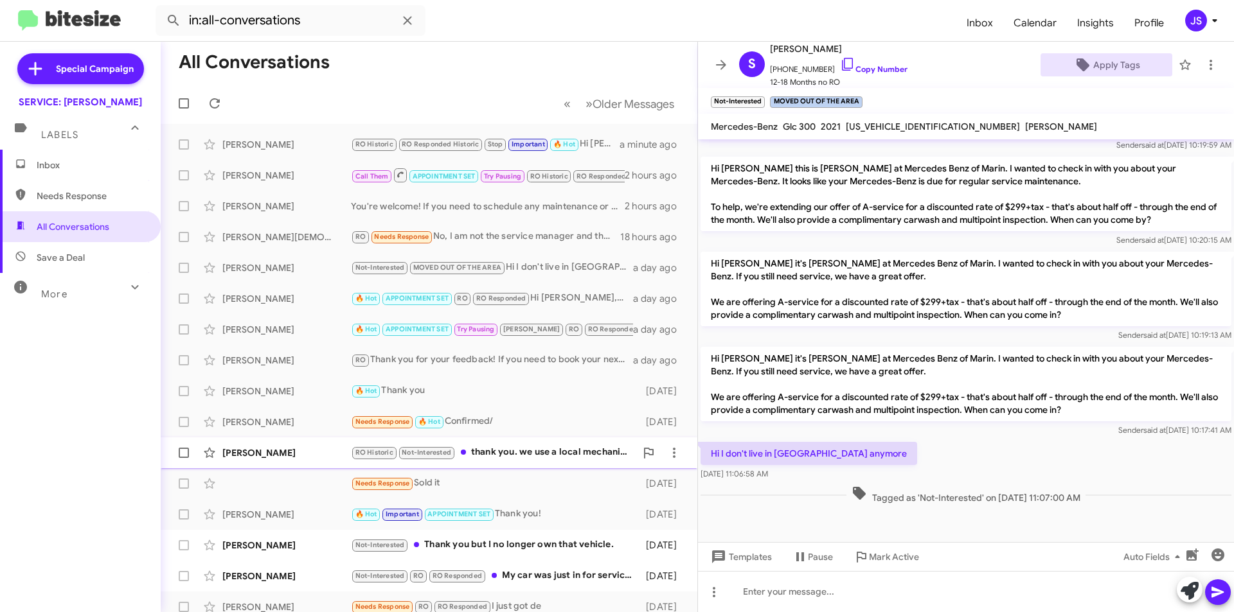
click at [274, 456] on div "[PERSON_NAME]" at bounding box center [286, 453] width 129 height 13
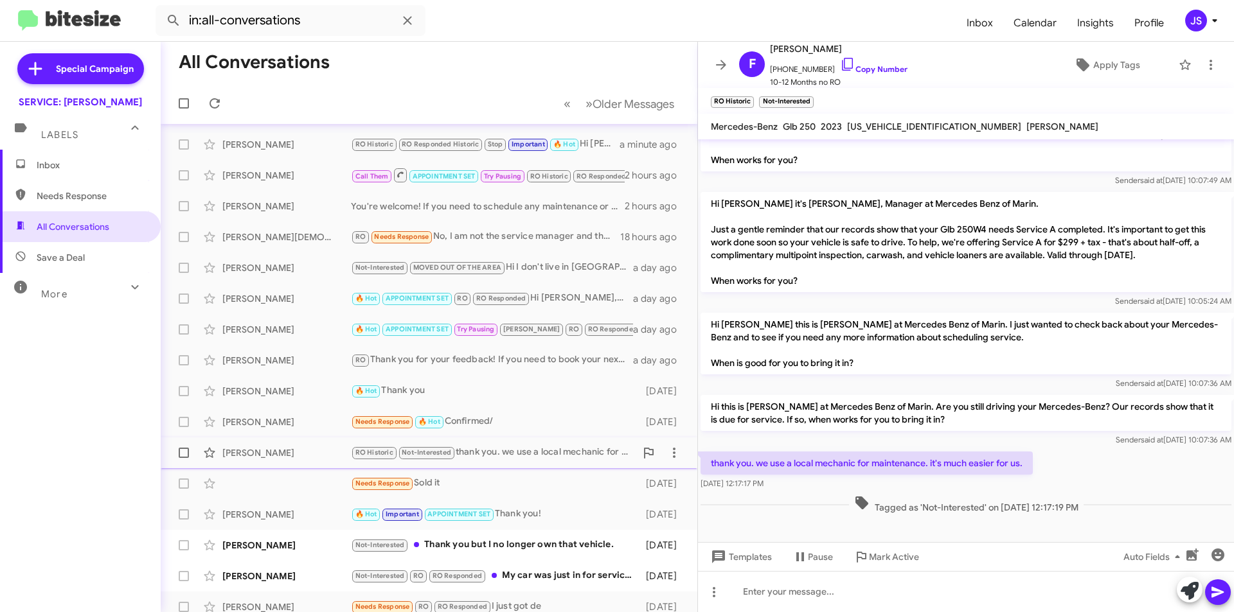
scroll to position [64, 0]
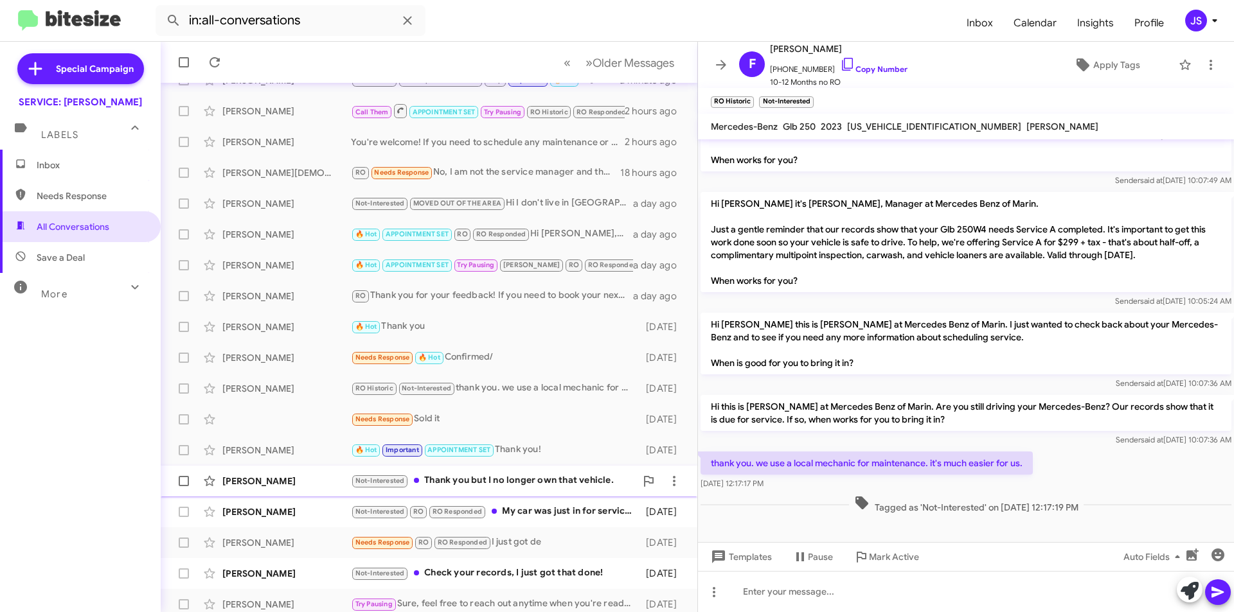
click at [263, 471] on div "Sophia Kingman Not-Interested Thank you but I no longer own that vehicle. 2 day…" at bounding box center [429, 481] width 516 height 26
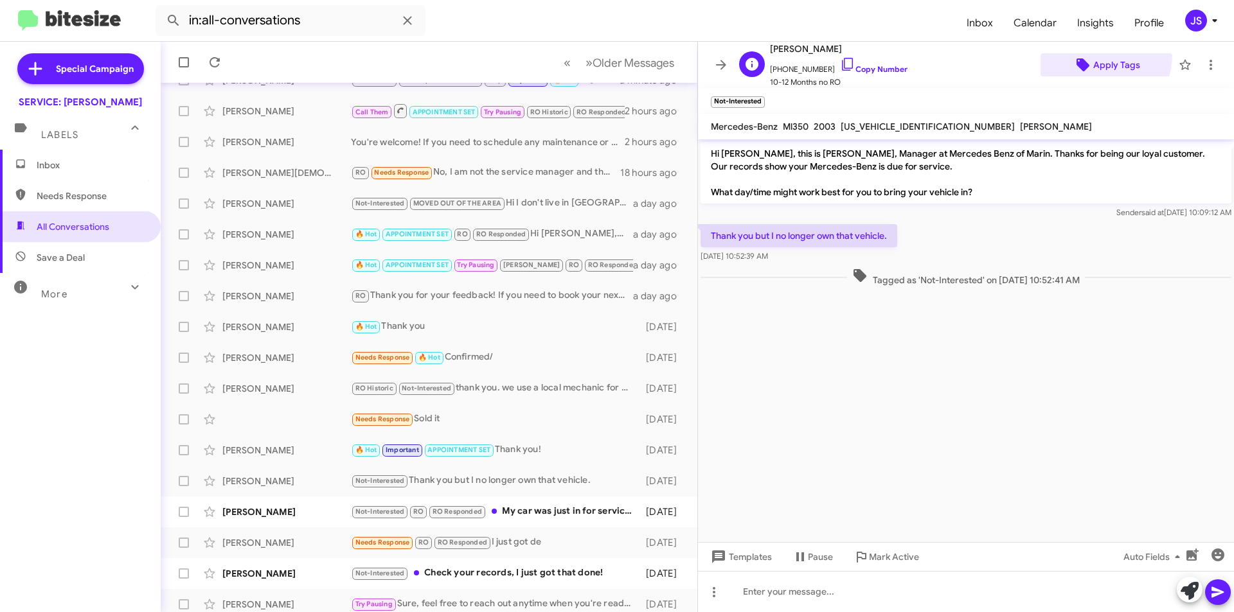
click at [1085, 54] on span "Apply Tags" at bounding box center [1106, 64] width 111 height 23
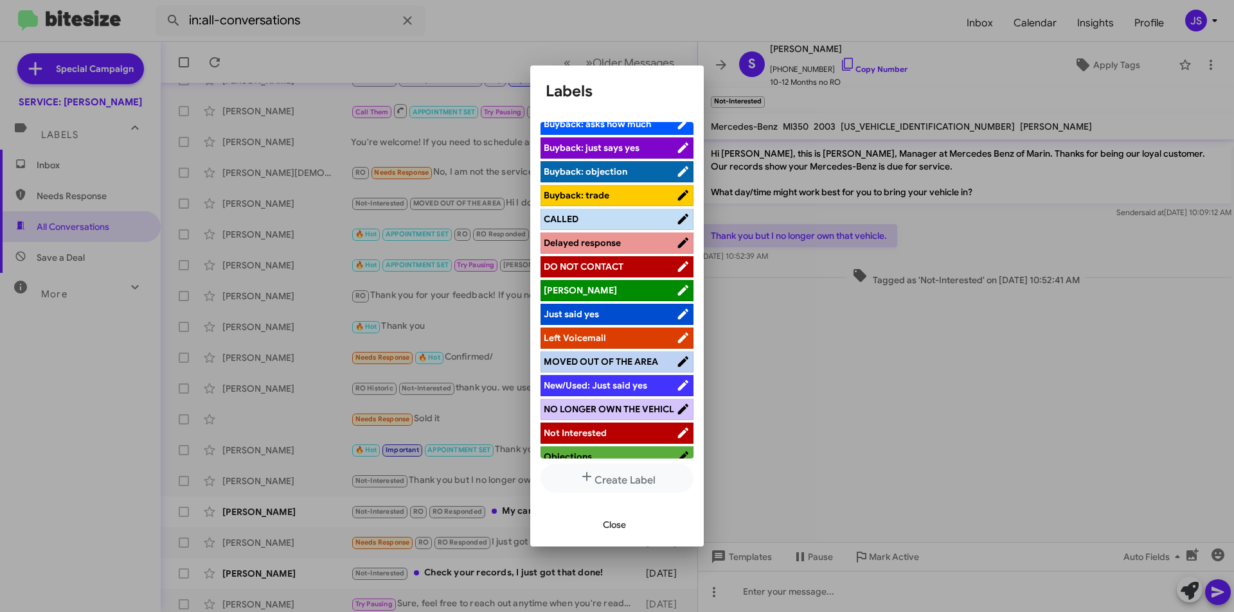
scroll to position [129, 0]
click at [604, 413] on span "NO LONGER OWN THE VEHICL" at bounding box center [610, 408] width 132 height 13
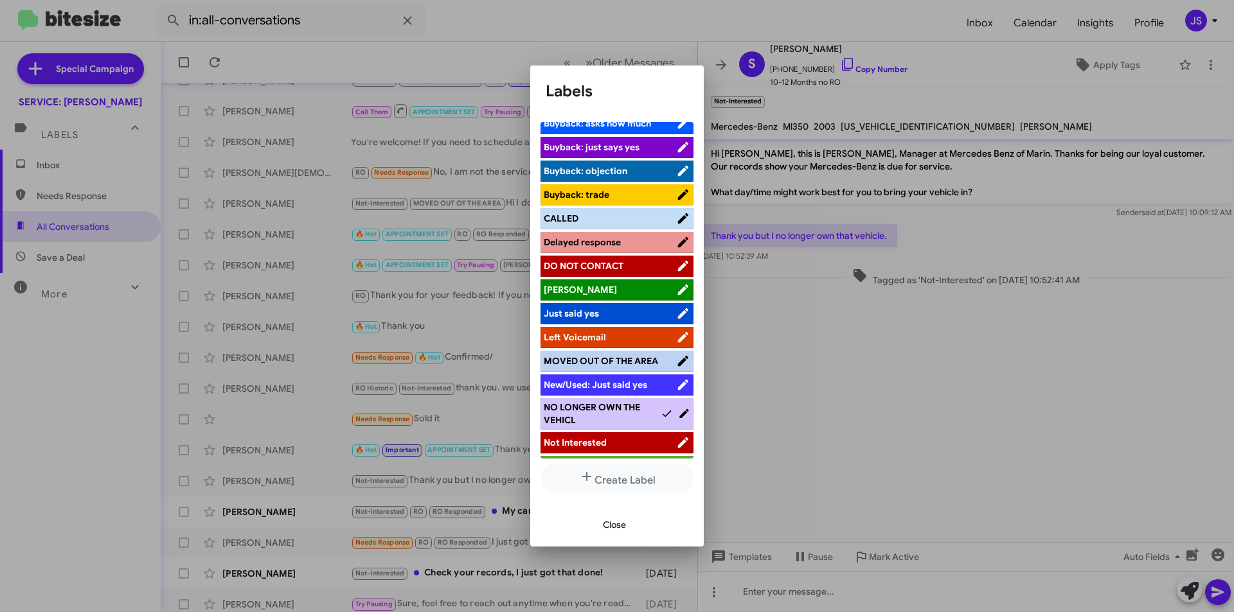
click at [618, 526] on span "Close" at bounding box center [614, 524] width 23 height 23
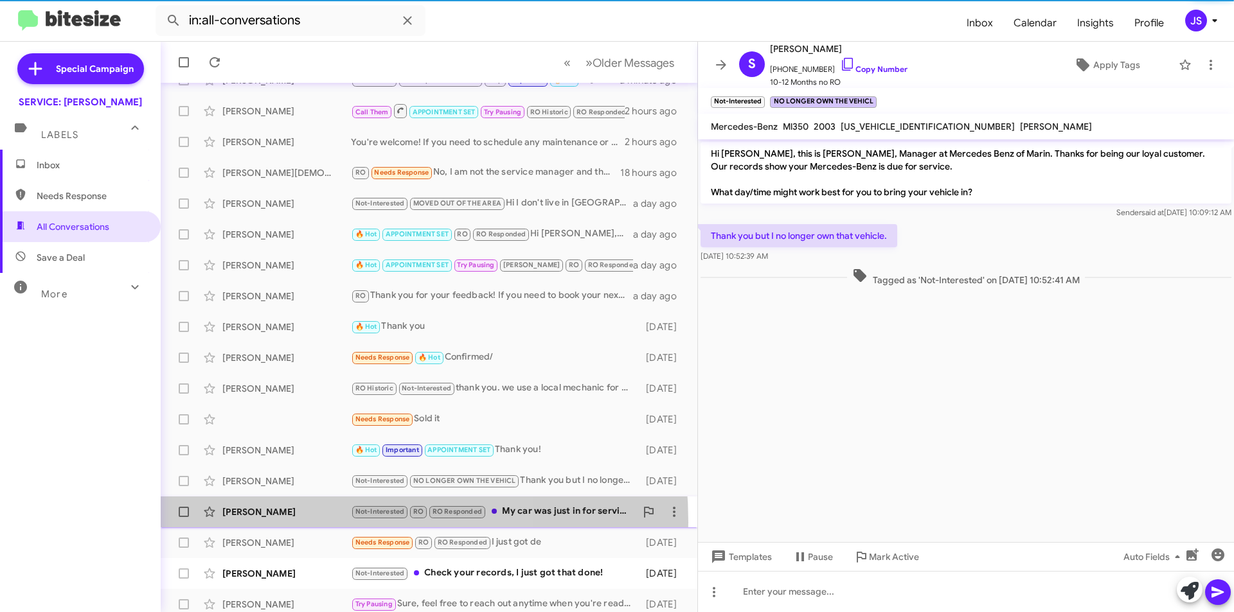
click at [284, 522] on div "Talia Rhodes Not-Interested RO RO Responded My car was just in for service a fe…" at bounding box center [429, 512] width 516 height 26
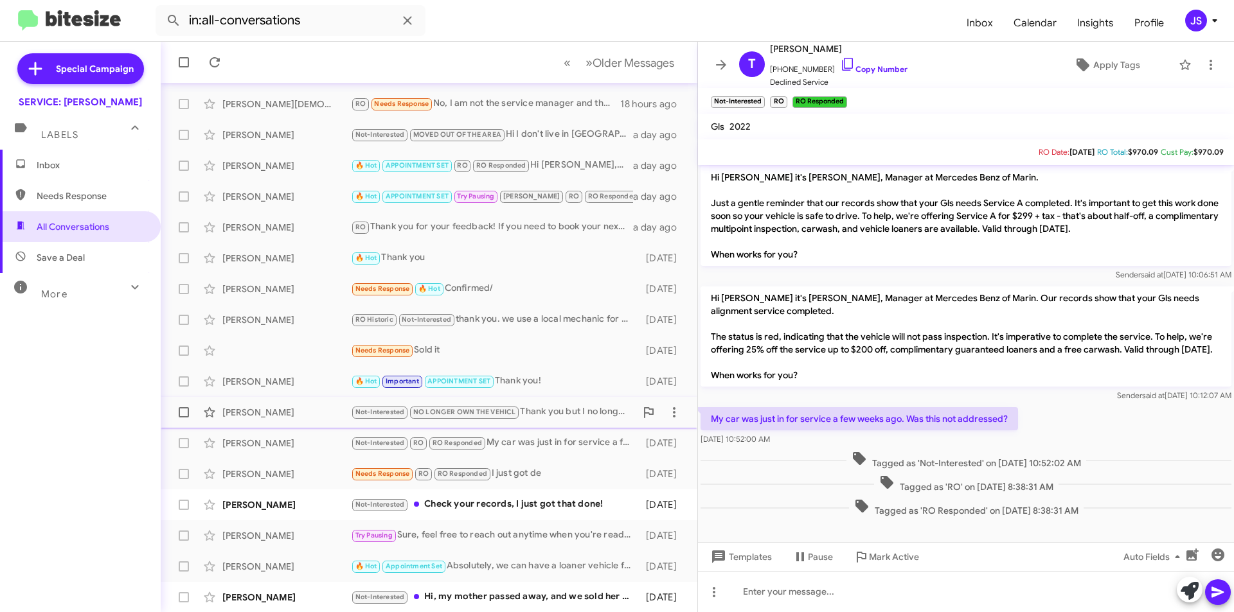
scroll to position [134, 0]
click at [310, 506] on div "[PERSON_NAME]" at bounding box center [286, 504] width 129 height 13
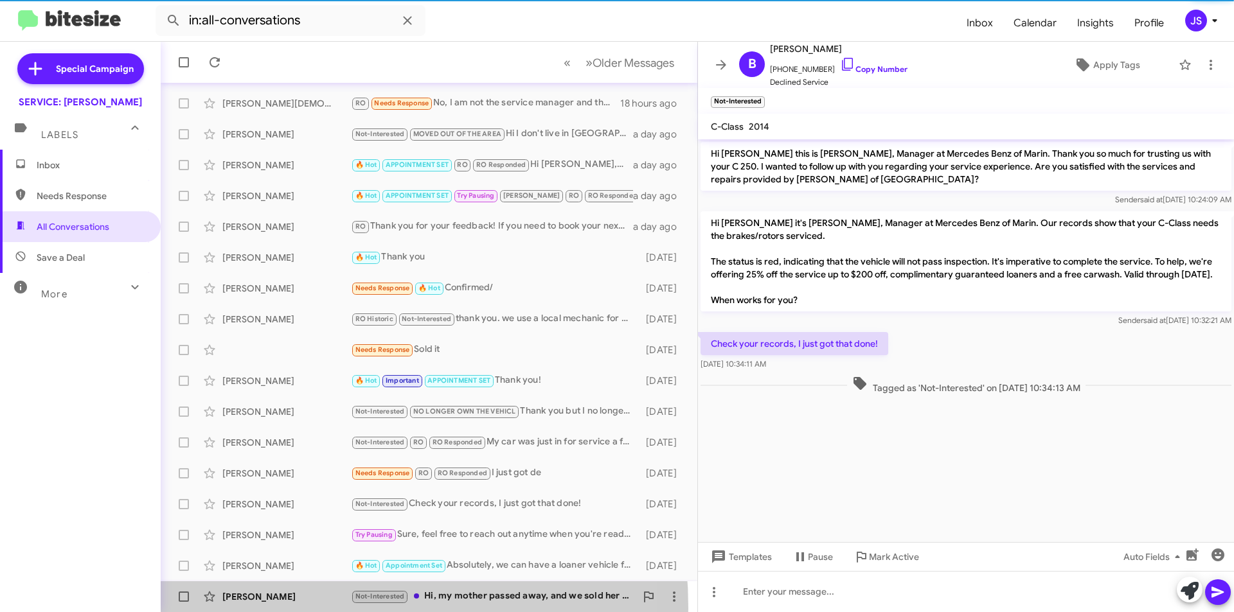
click at [264, 609] on div "Ingeborg Eudy Not-Interested Hi, my mother passed away, and we sold her car. Th…" at bounding box center [429, 597] width 516 height 26
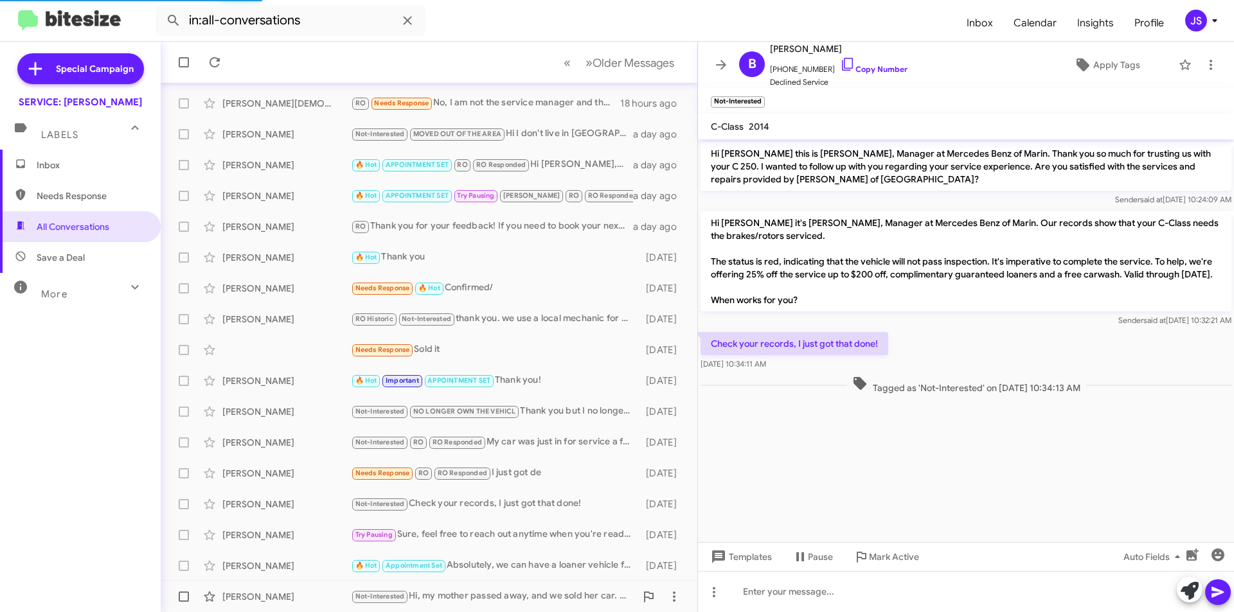
scroll to position [55, 0]
click at [259, 600] on div "Ingeborg Eudy" at bounding box center [286, 597] width 129 height 13
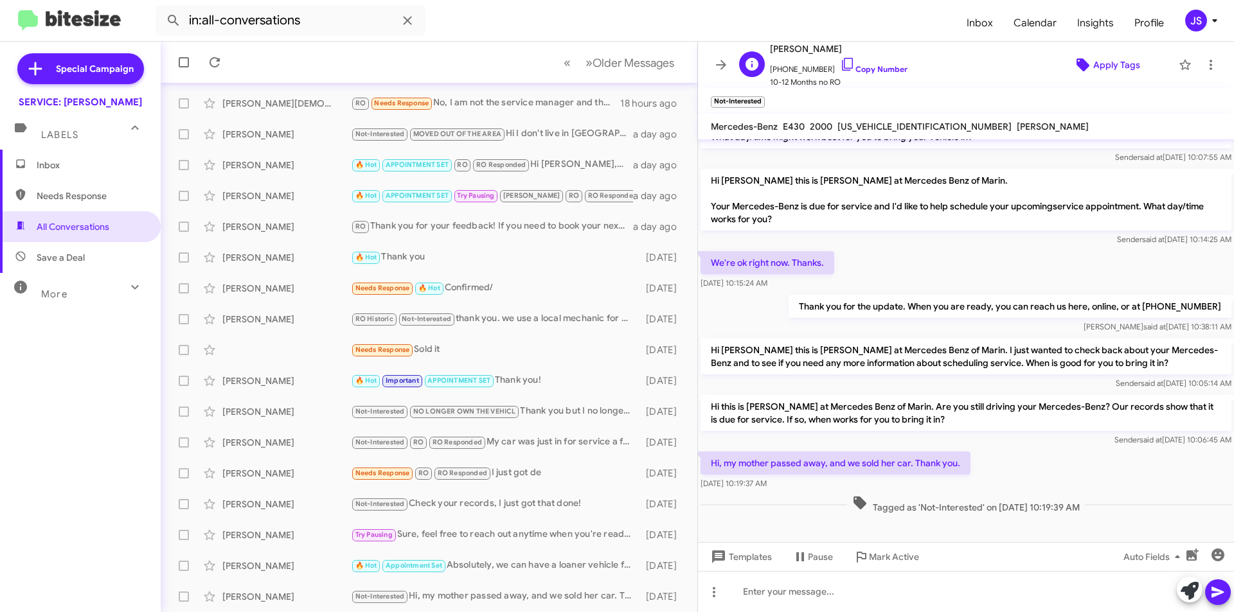
click at [1065, 53] on span "Apply Tags" at bounding box center [1106, 64] width 111 height 23
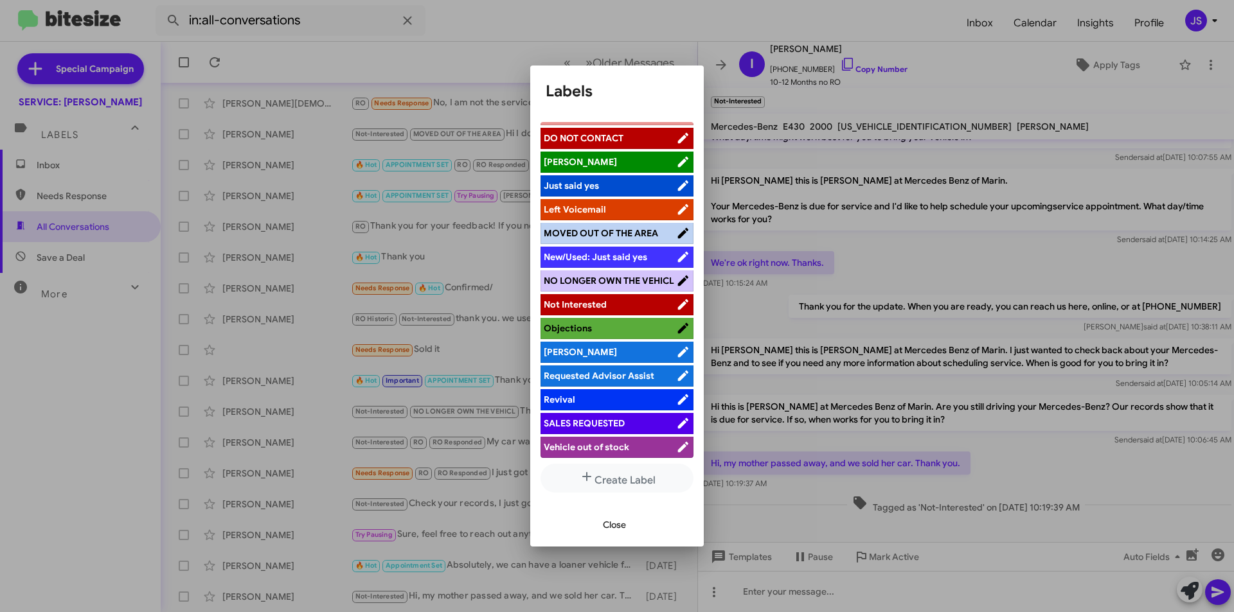
scroll to position [257, 0]
click at [621, 281] on span "NO LONGER OWN THE VEHICL" at bounding box center [609, 280] width 130 height 12
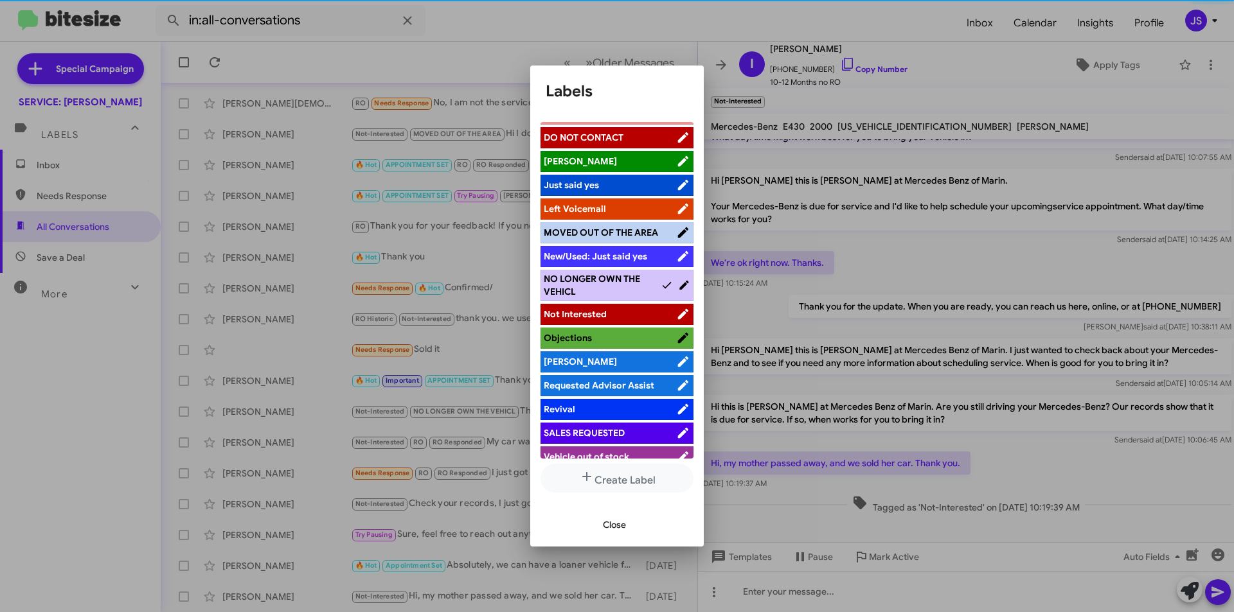
click at [628, 523] on button "Close" at bounding box center [615, 524] width 44 height 23
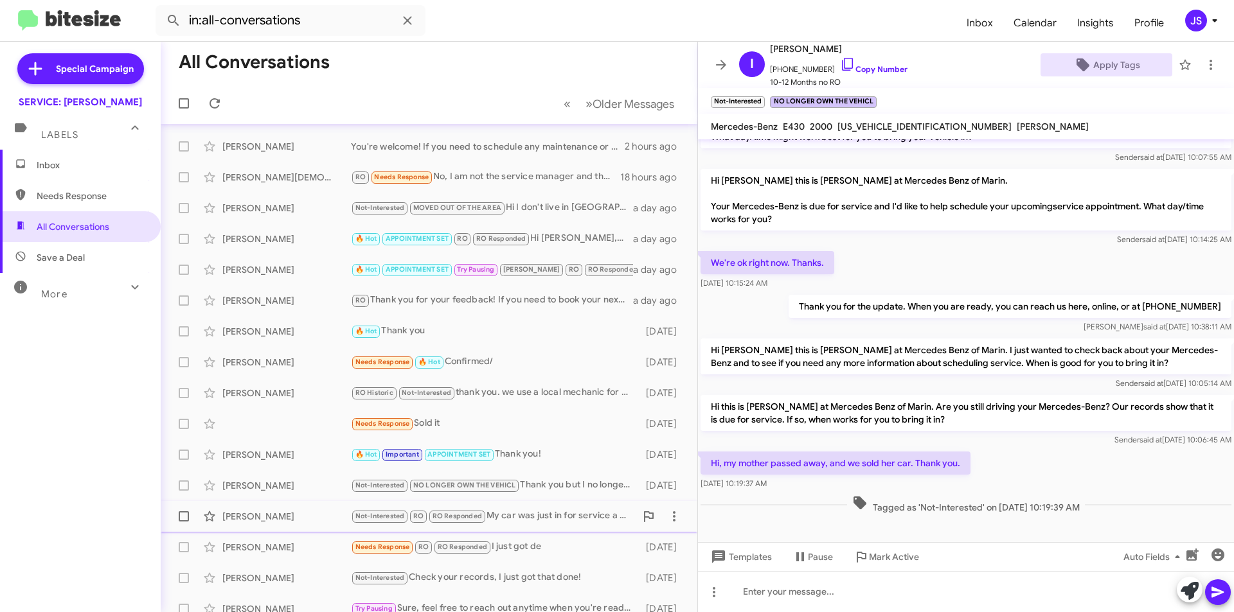
scroll to position [0, 0]
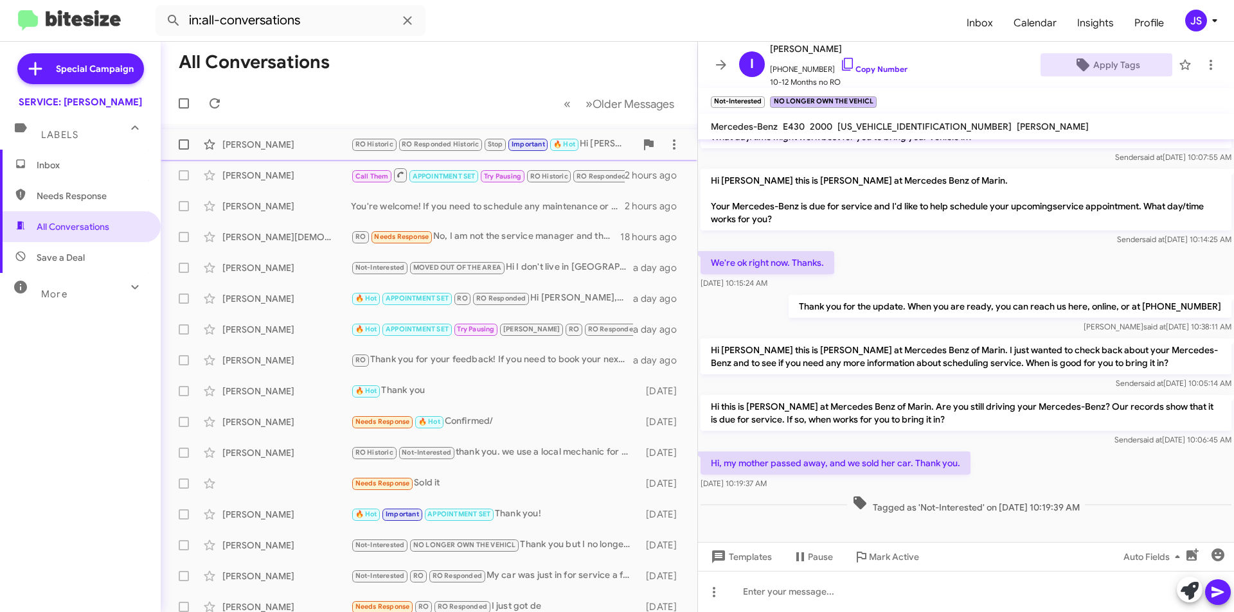
click at [254, 134] on div "Jill Phillips RO Historic RO Responded Historic Stop Important 🔥 Hot Hi Rob,Tha…" at bounding box center [429, 145] width 516 height 26
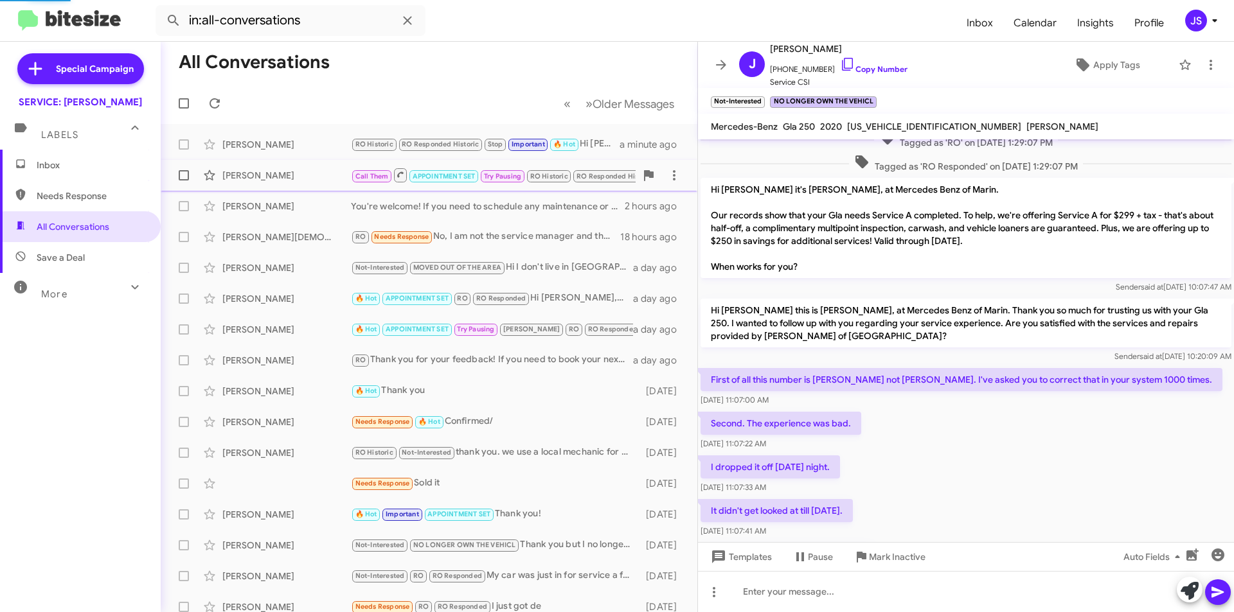
scroll to position [701, 0]
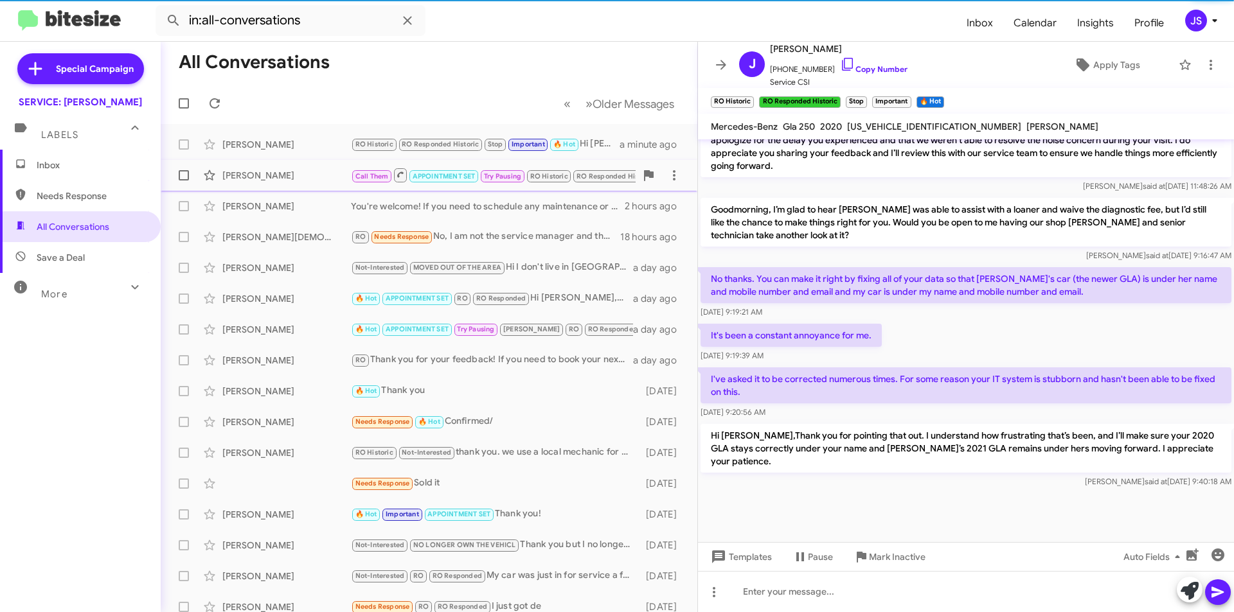
click at [275, 166] on div "William Wells Jr Call Them APPOINTMENT SET Try Pausing RO Historic RO Responded…" at bounding box center [429, 176] width 516 height 26
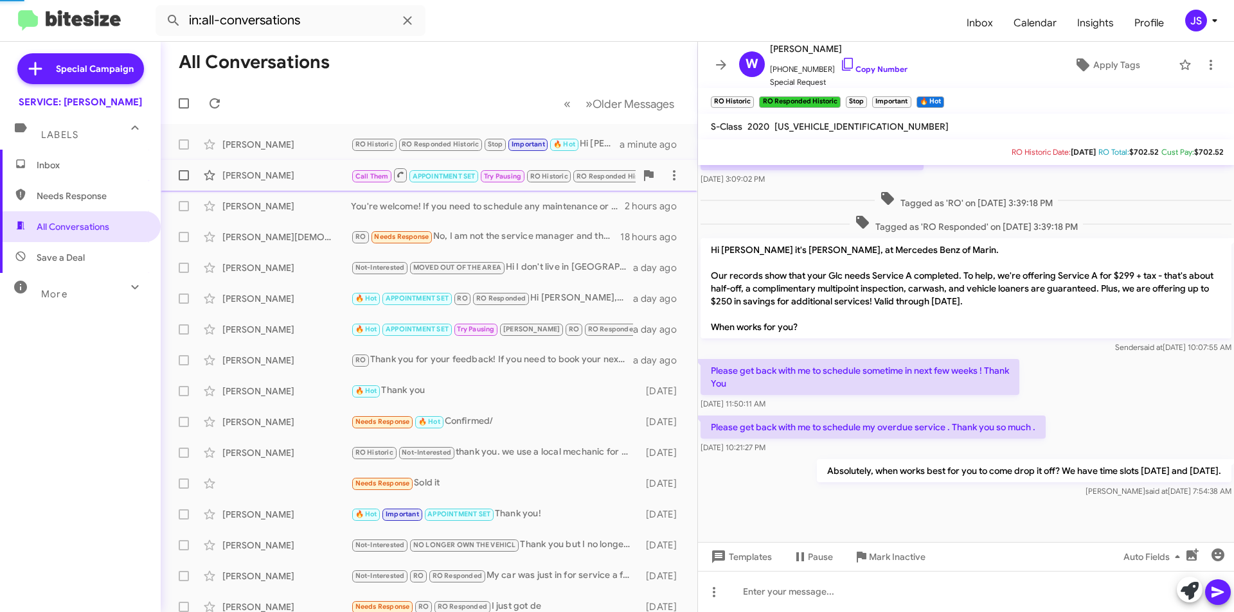
scroll to position [300, 0]
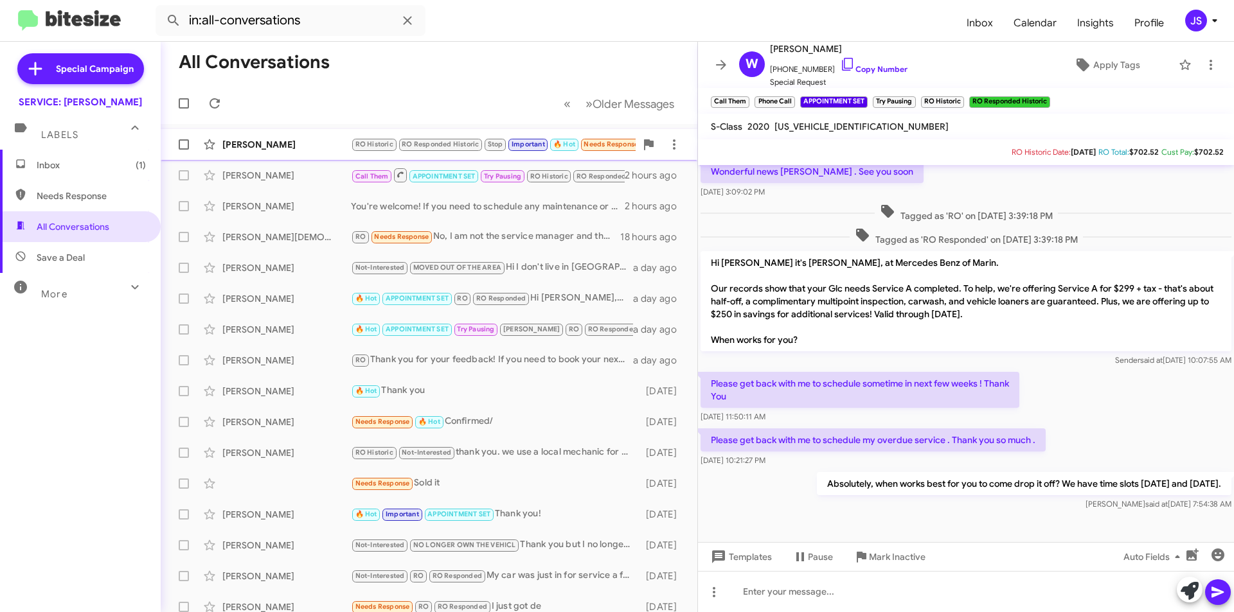
click at [241, 143] on div "[PERSON_NAME]" at bounding box center [286, 144] width 129 height 13
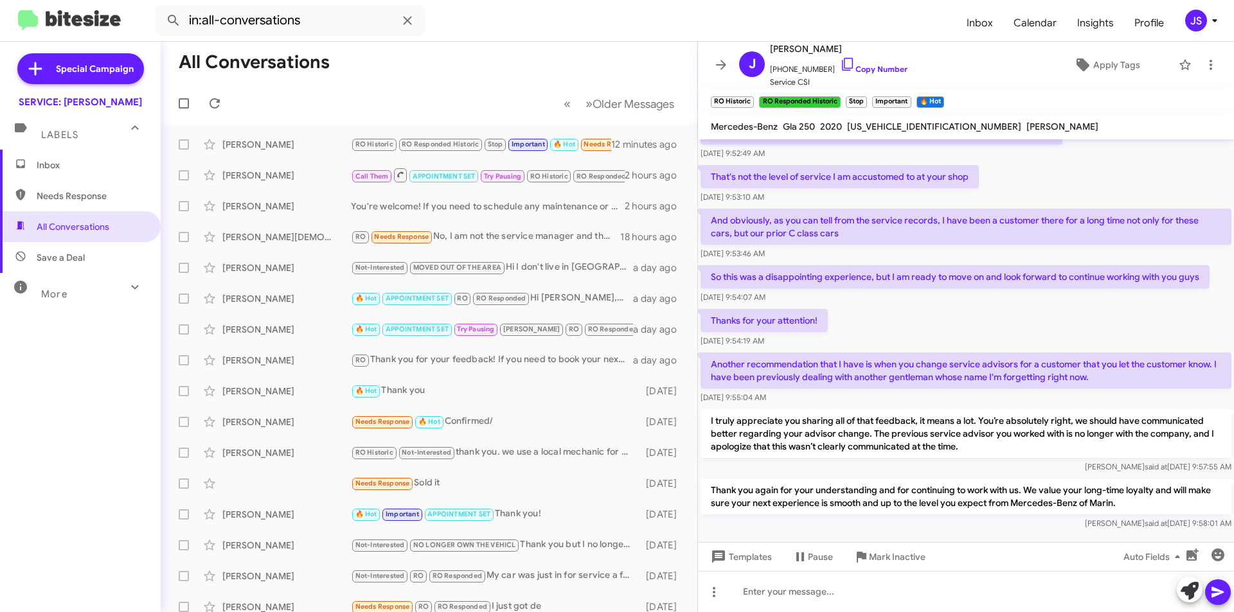
scroll to position [527, 0]
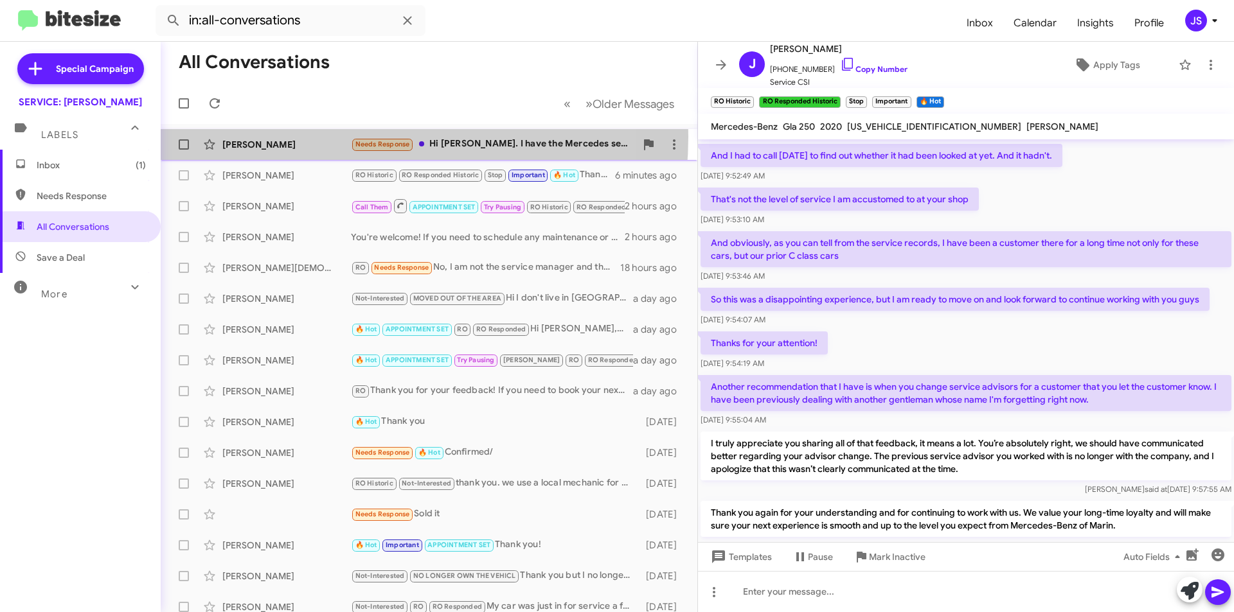
click at [335, 137] on div "Damon Abraham Needs Response Hi Omar. I have the Mercedes serviced with our loc…" at bounding box center [429, 145] width 516 height 26
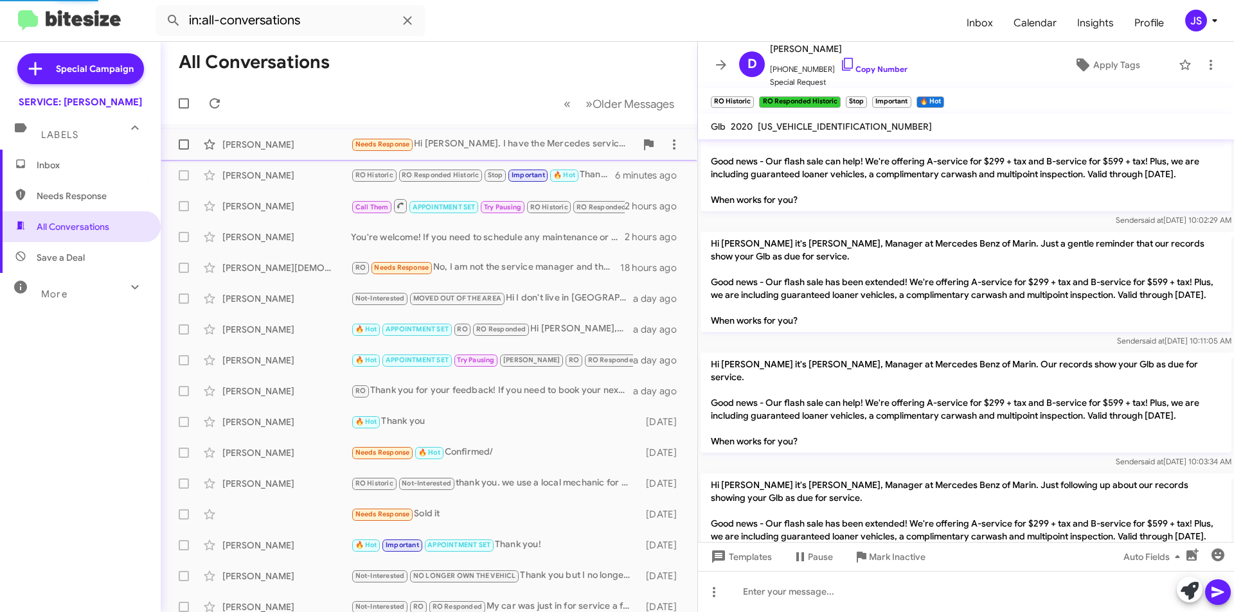
scroll to position [773, 0]
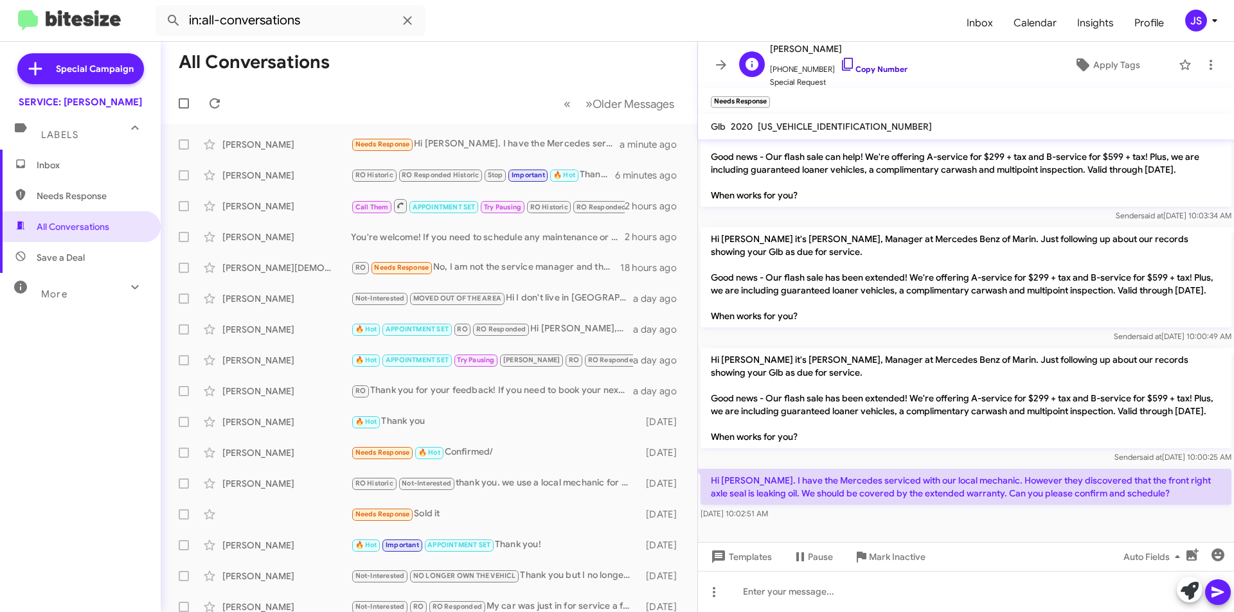
click at [840, 60] on icon at bounding box center [847, 64] width 15 height 15
click at [1030, 589] on div at bounding box center [966, 591] width 536 height 41
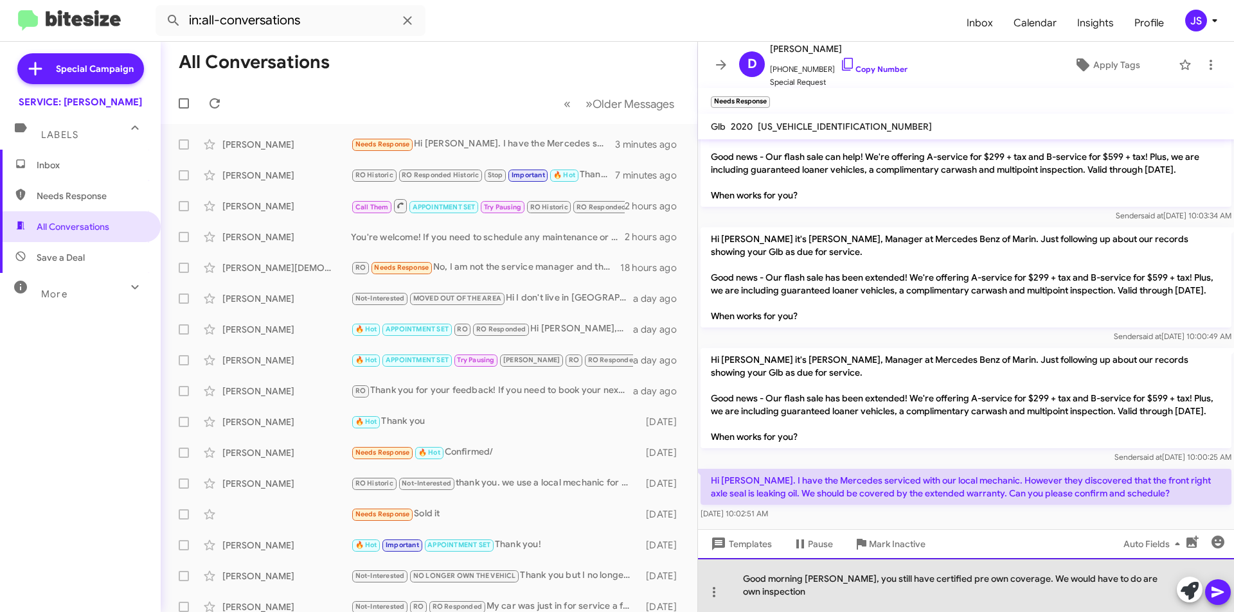
click at [1008, 577] on div "Good morning Damon, you still have certified pre own coverage. We would have to…" at bounding box center [966, 585] width 536 height 54
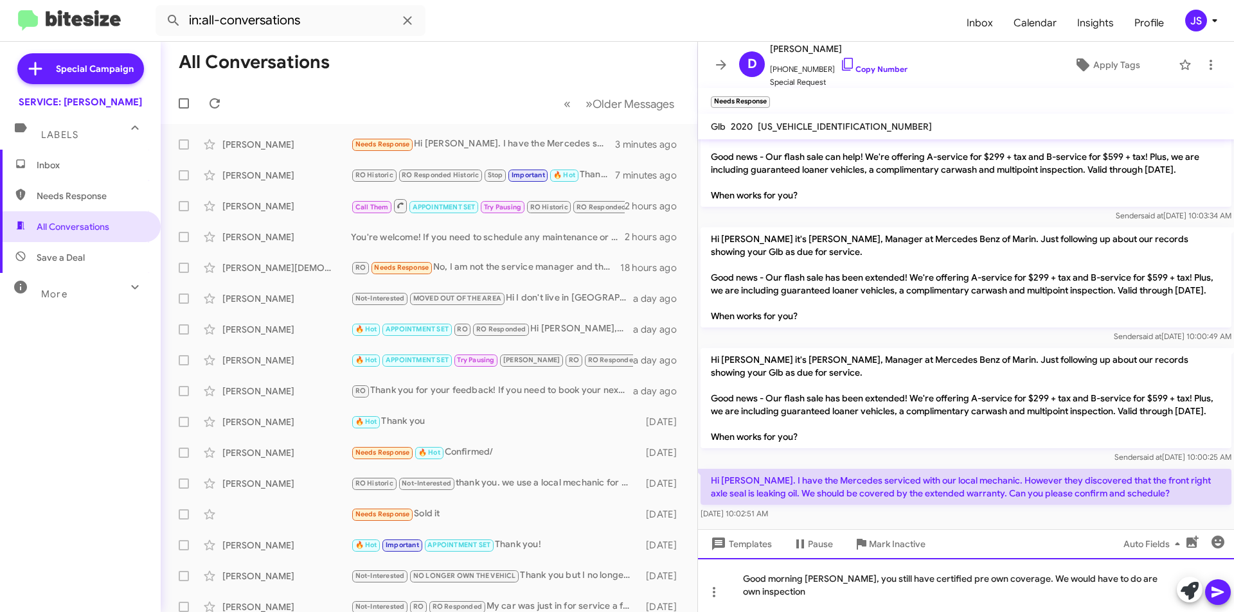
click at [1090, 593] on div "Good morning Damon, you still have certified pre own coverage. We would have to…" at bounding box center [966, 585] width 536 height 54
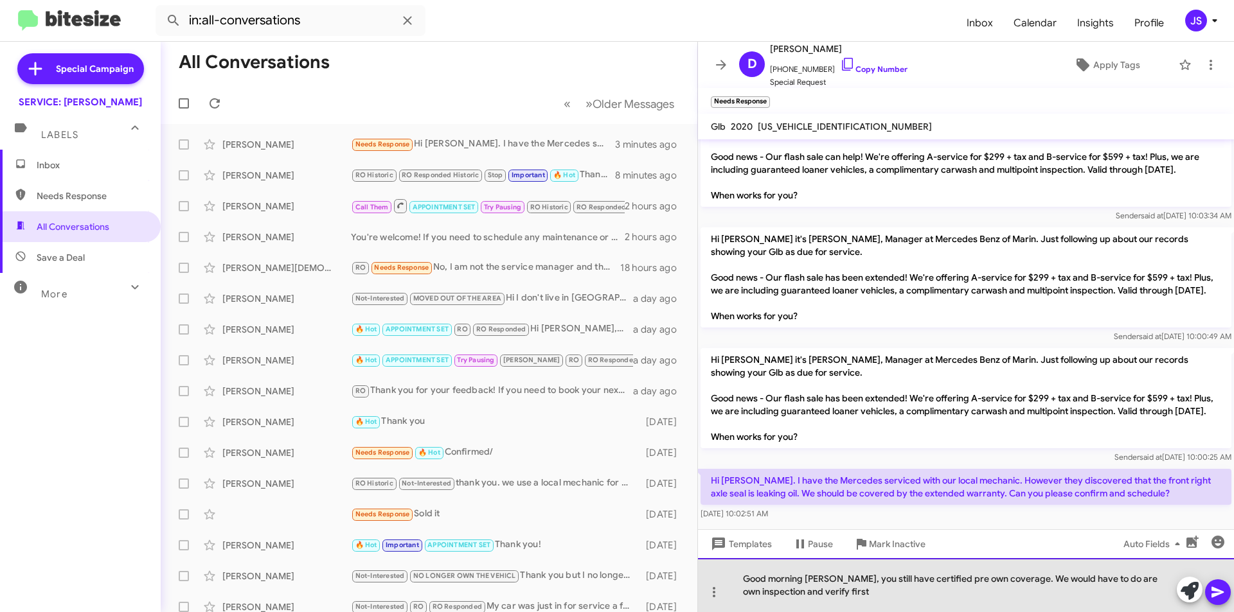
click at [866, 594] on div "Good morning Damon, you still have certified pre own coverage. We would have to…" at bounding box center [966, 585] width 536 height 54
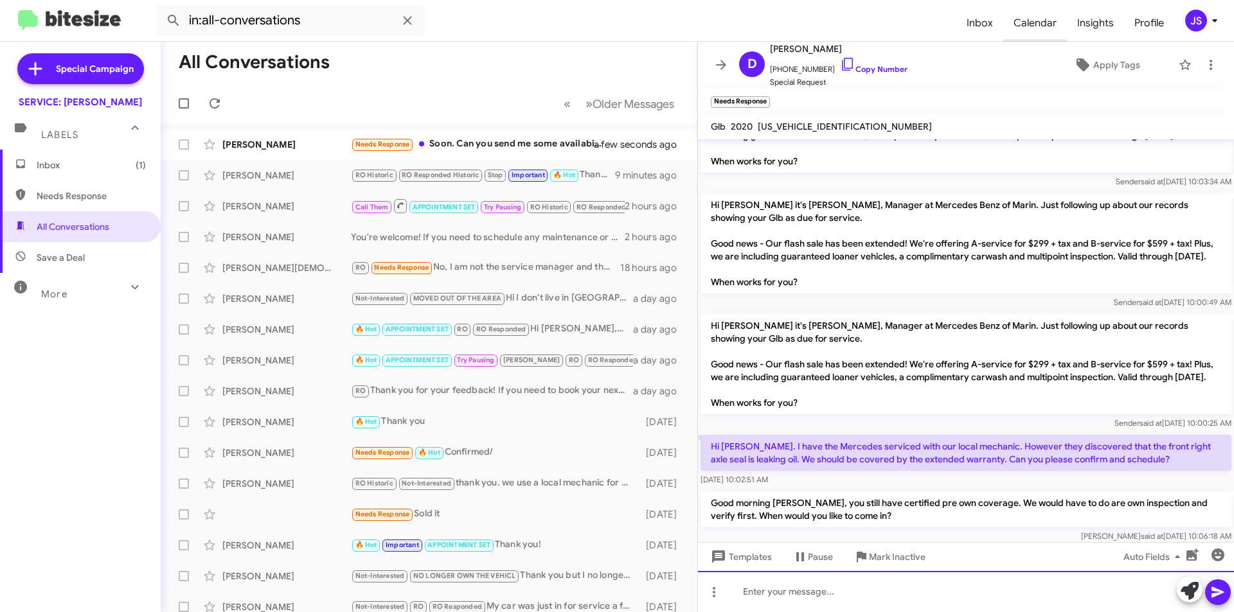
scroll to position [0, 0]
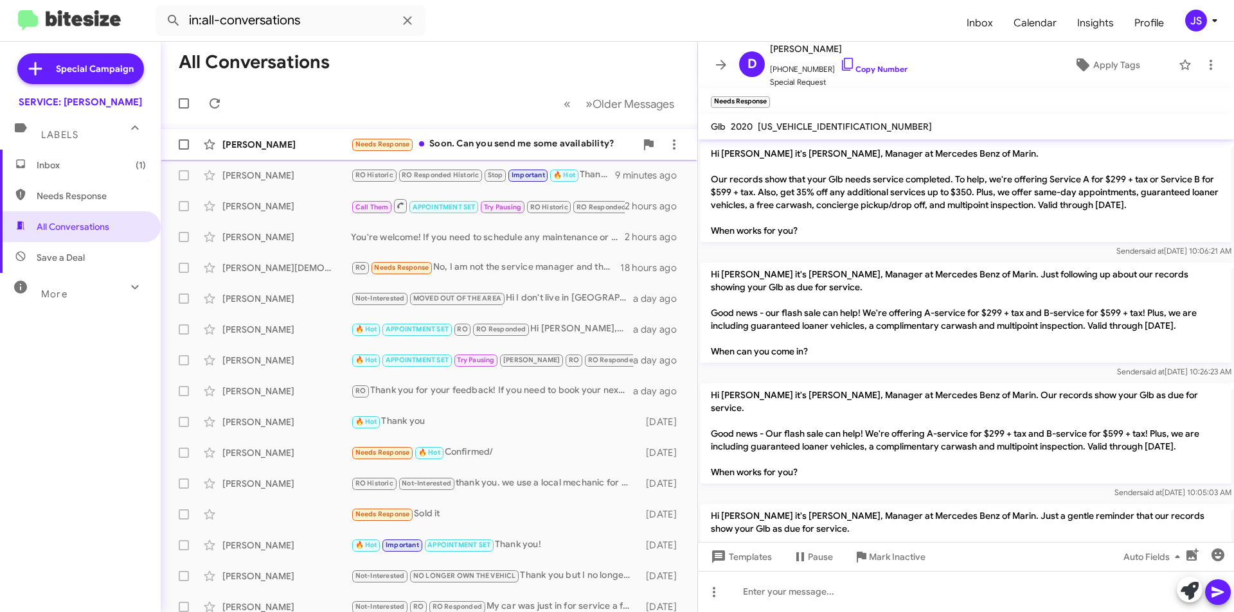
click at [440, 139] on div "Needs Response Soon. Can you send me some availability?" at bounding box center [493, 144] width 285 height 15
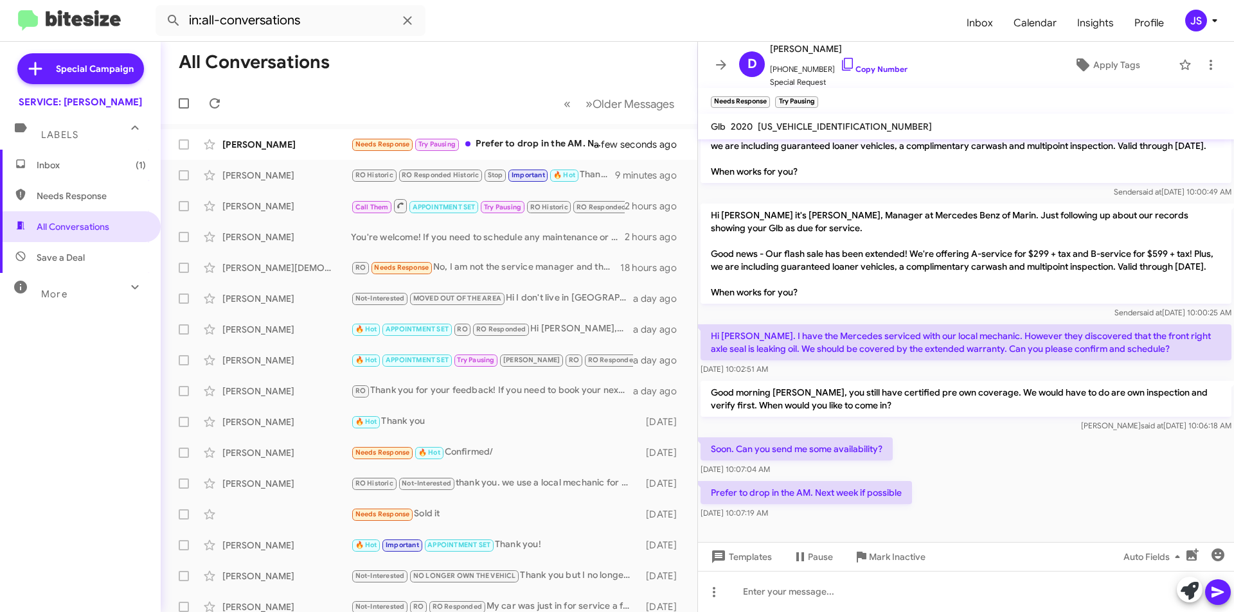
scroll to position [927, 0]
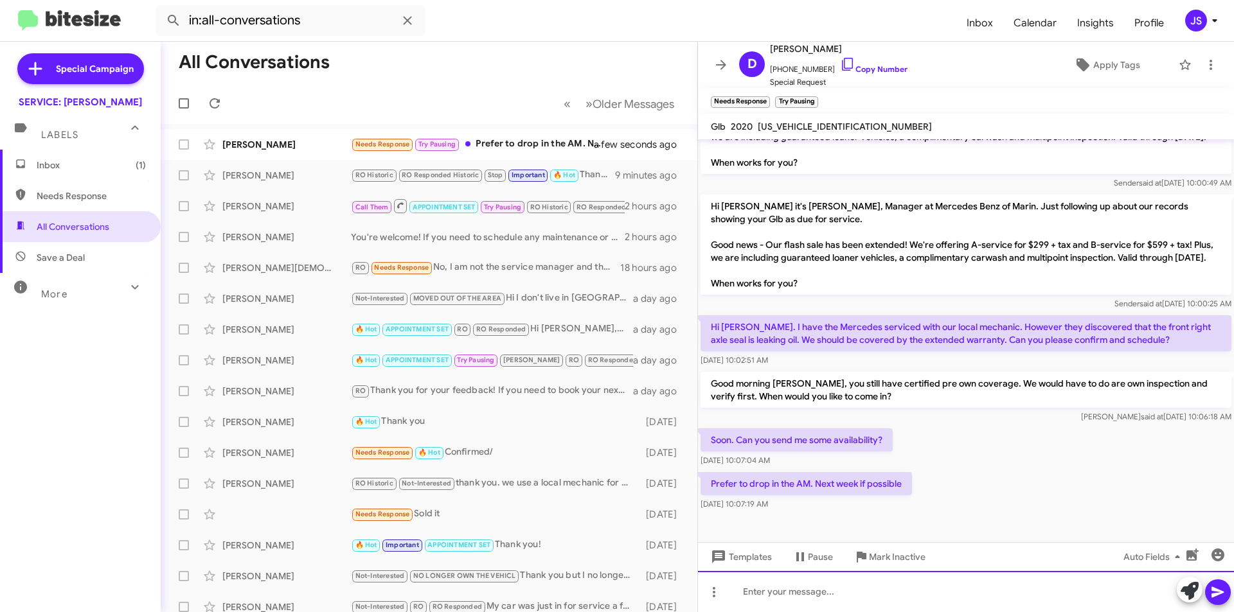
click at [1019, 595] on div at bounding box center [966, 591] width 536 height 41
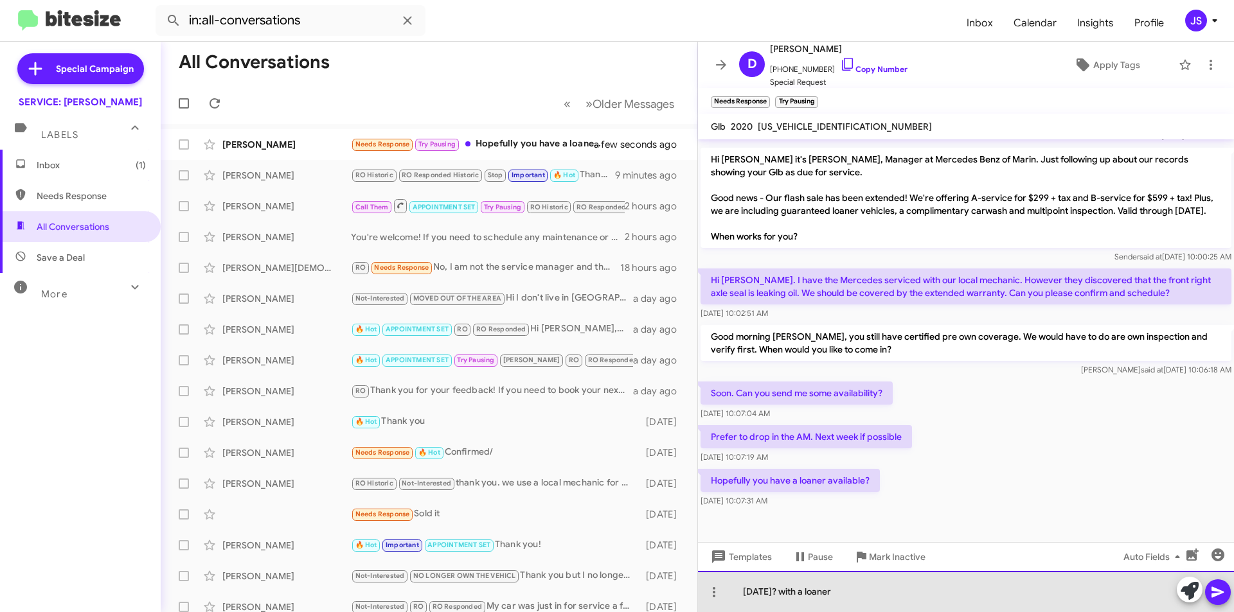
click at [811, 595] on div "Monday the 13th? with a loaner" at bounding box center [966, 591] width 536 height 41
click at [979, 590] on div "[DATE] 8:00am-9:00am? with a loaner" at bounding box center [966, 591] width 536 height 41
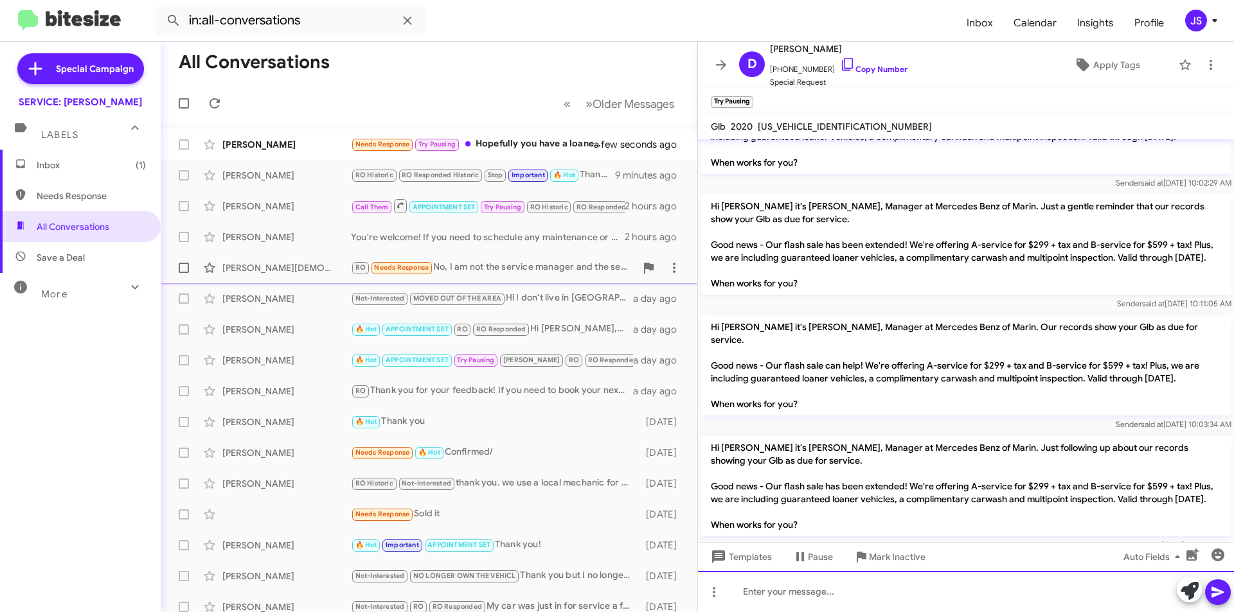
scroll to position [707, 0]
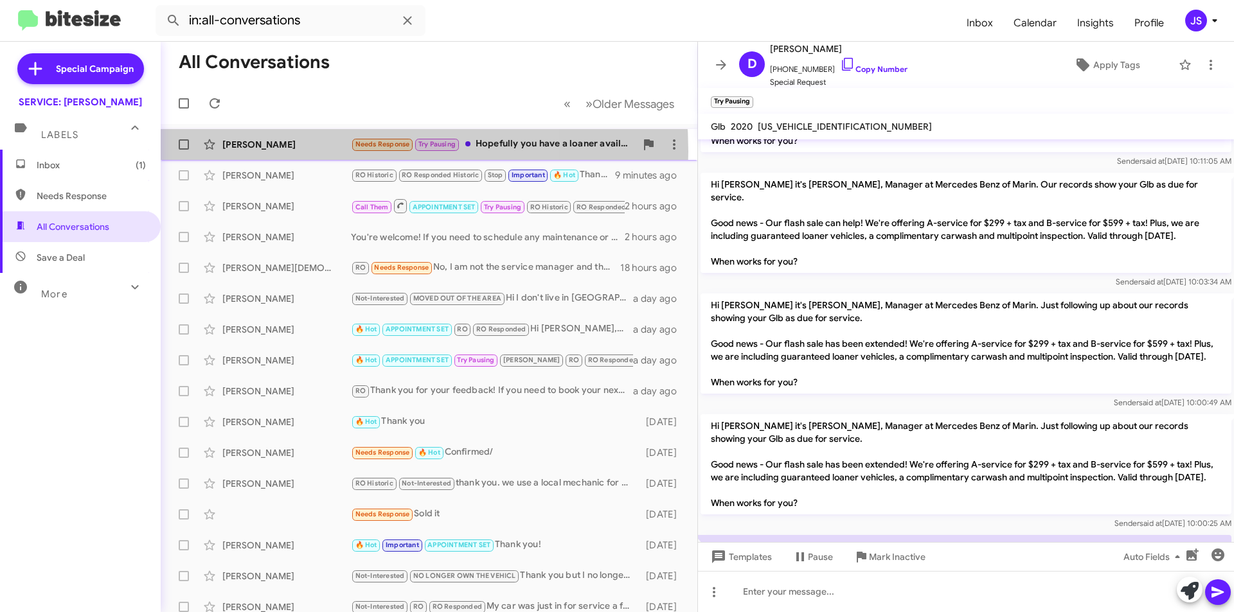
click at [297, 152] on div "Damon Abraham Needs Response Try Pausing Hopefully you have a loaner available?…" at bounding box center [429, 145] width 516 height 26
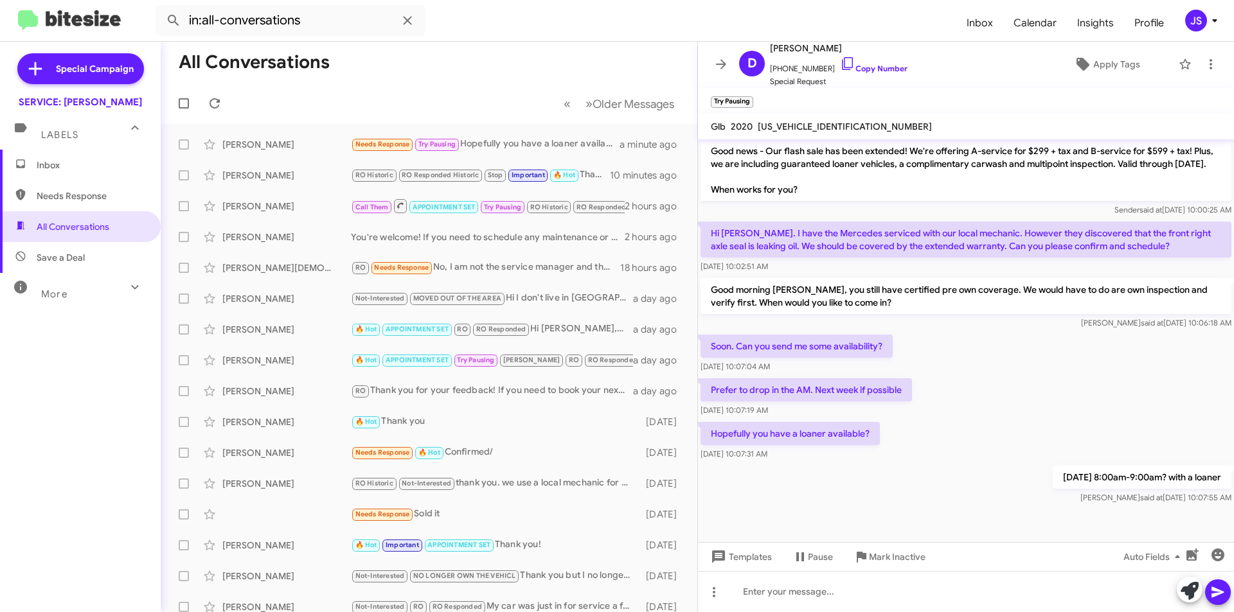
scroll to position [956, 0]
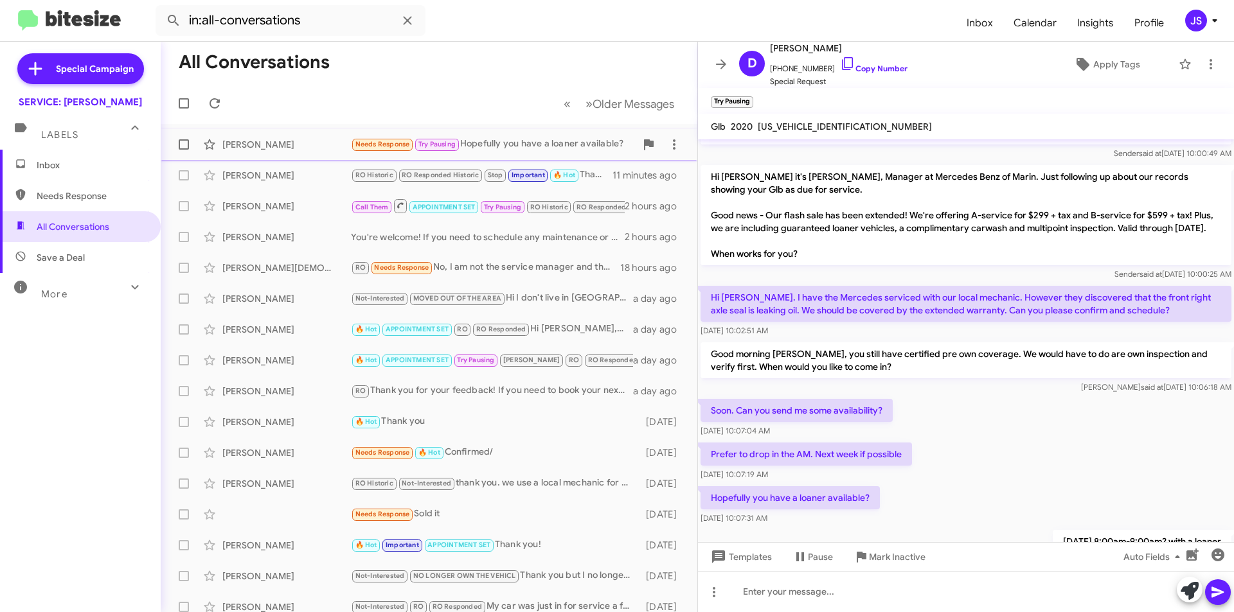
click at [334, 149] on div "[PERSON_NAME]" at bounding box center [286, 144] width 129 height 13
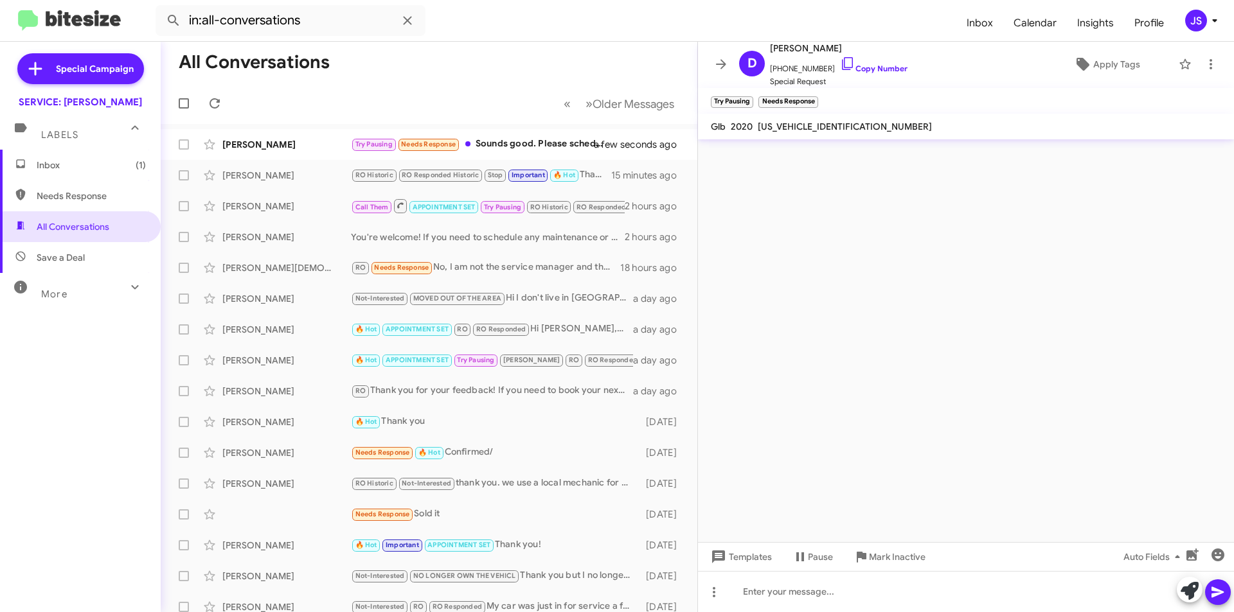
scroll to position [0, 0]
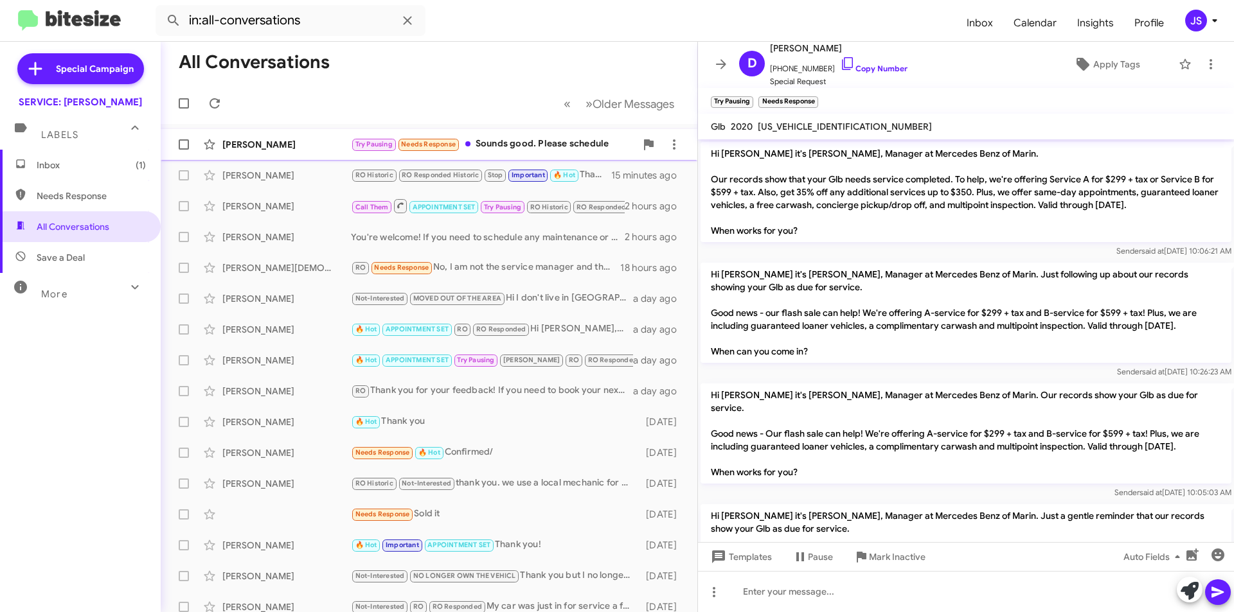
click at [237, 146] on div "[PERSON_NAME]" at bounding box center [286, 144] width 129 height 13
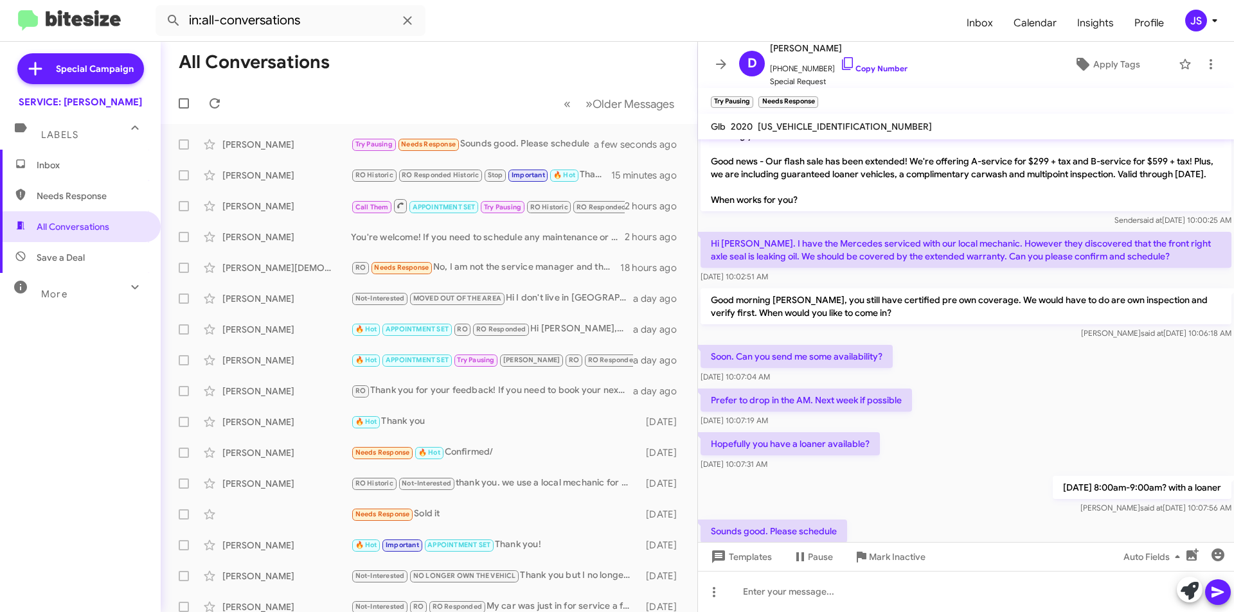
scroll to position [1067, 0]
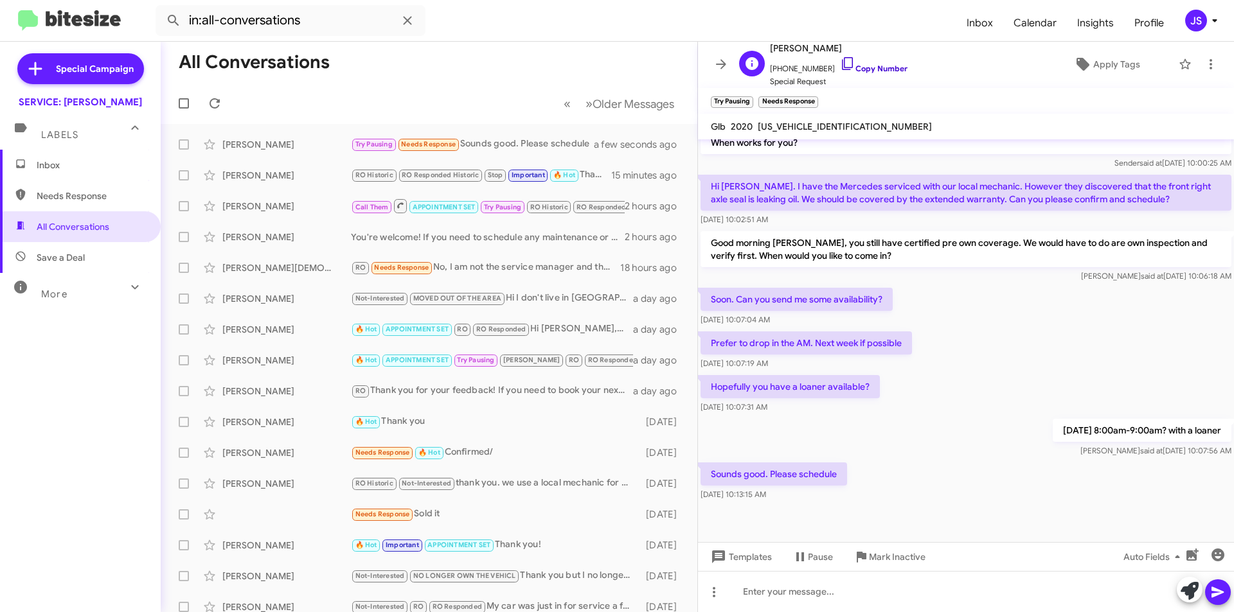
click at [840, 66] on icon at bounding box center [847, 63] width 15 height 15
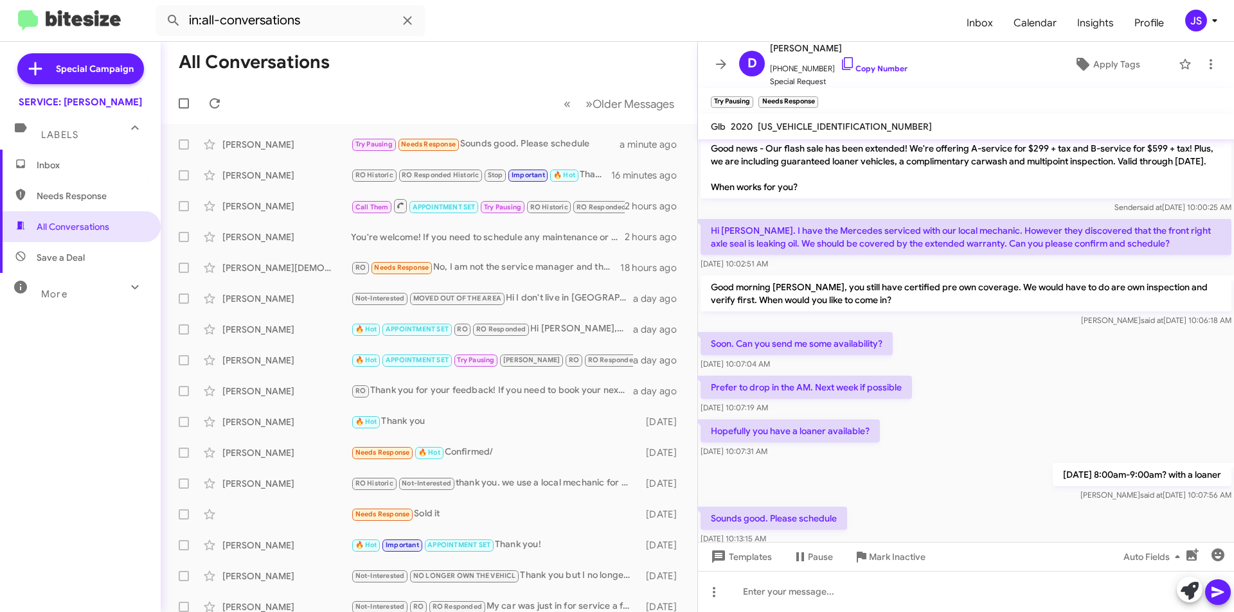
scroll to position [1003, 0]
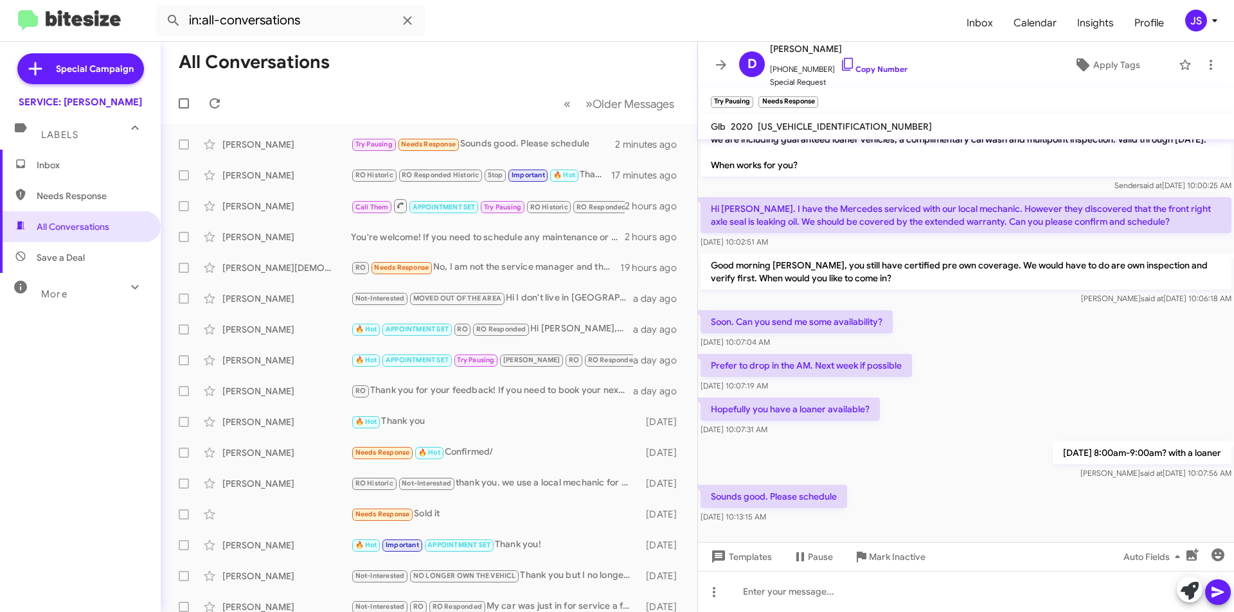
scroll to position [1067, 0]
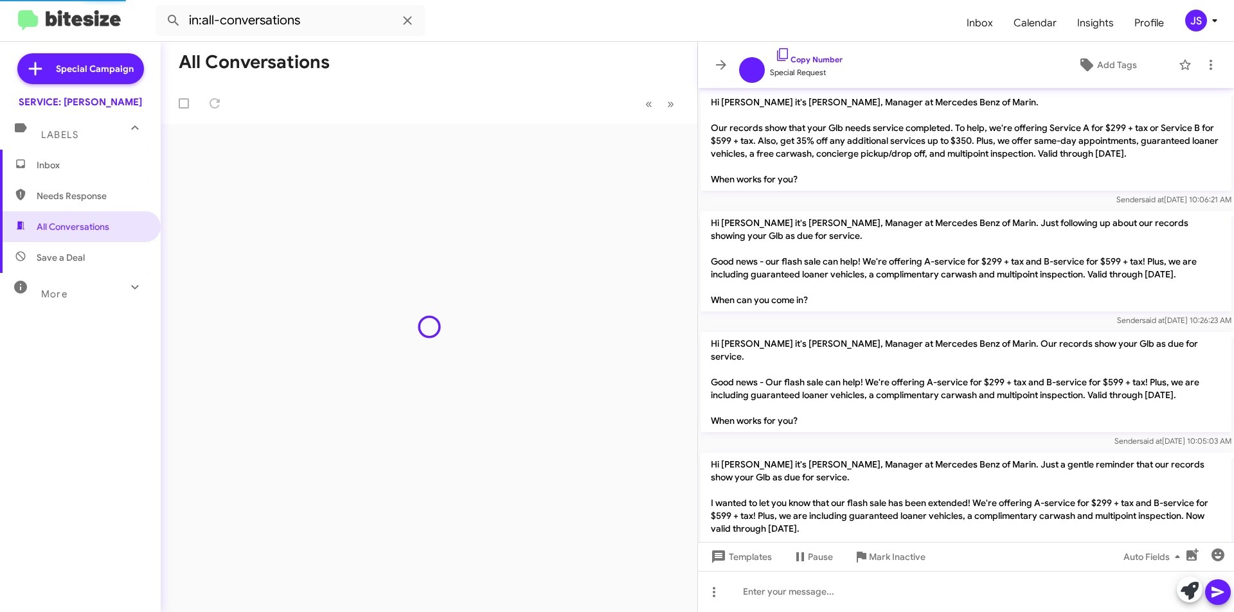
scroll to position [1016, 0]
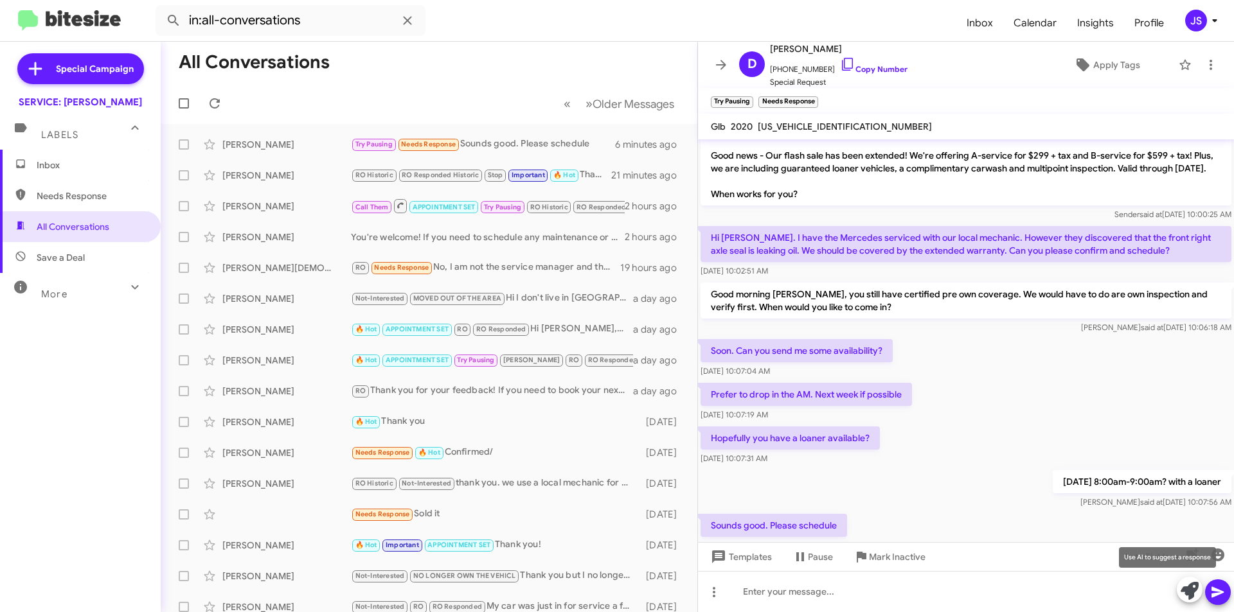
click at [1181, 593] on icon at bounding box center [1190, 591] width 18 height 18
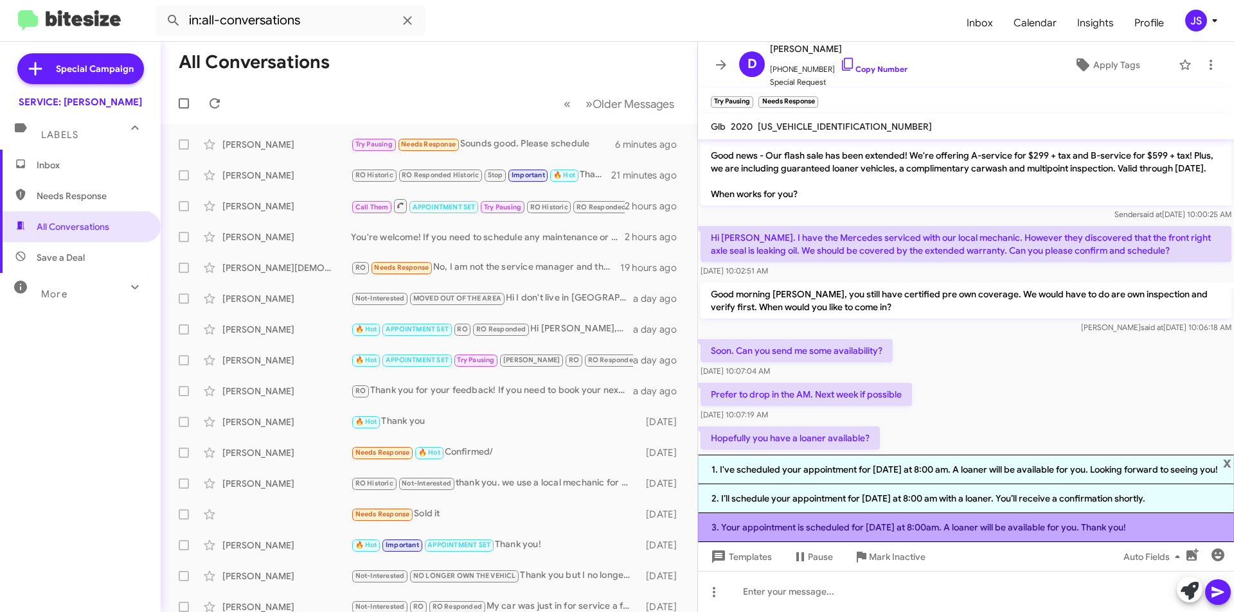
click at [949, 537] on li "3. Your appointment is scheduled for Monday the 13th at 8:00am. A loaner will b…" at bounding box center [966, 527] width 536 height 29
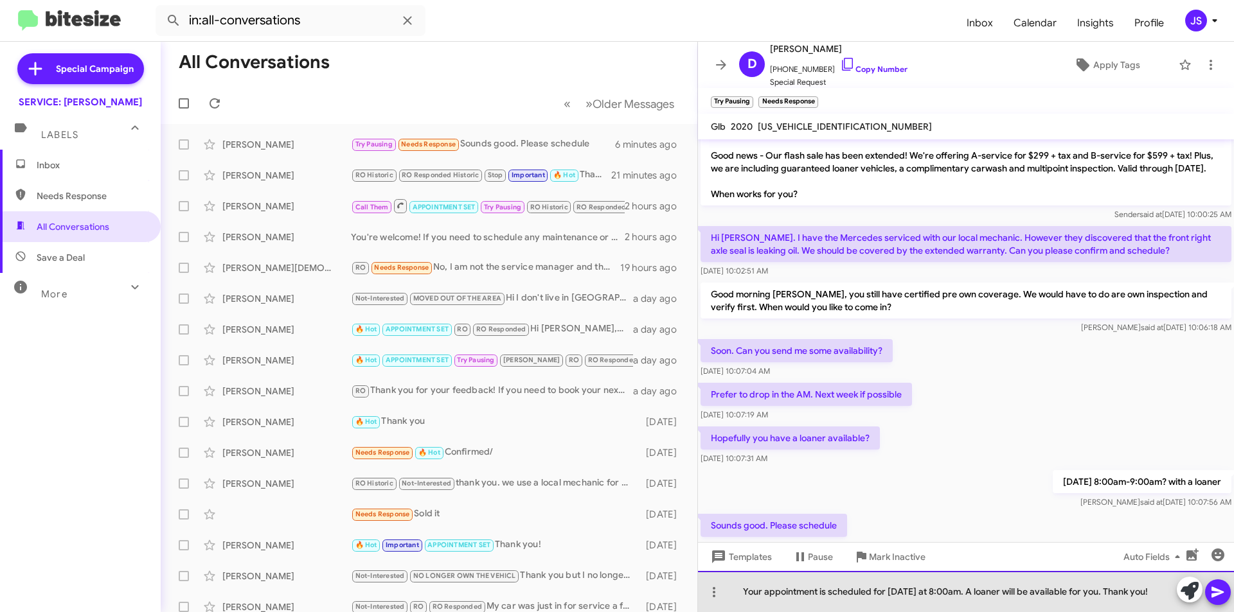
drag, startPoint x: 876, startPoint y: 580, endPoint x: 943, endPoint y: 604, distance: 71.8
click at [943, 604] on div "Your appointment is scheduled for Monday the 13th at 8:00am. A loaner will be a…" at bounding box center [966, 591] width 536 height 41
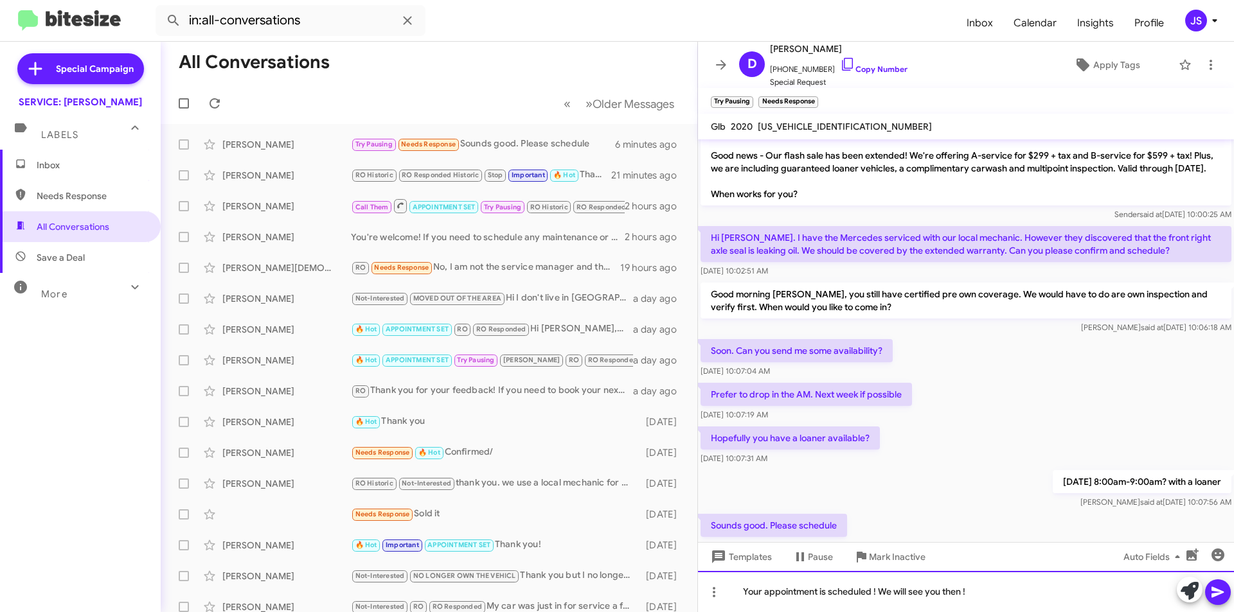
click at [875, 596] on div "Your appointment is scheduled ! We will see you then !" at bounding box center [966, 591] width 536 height 41
click at [1001, 592] on div "Your appointment is scheduled, we will see you then !" at bounding box center [966, 591] width 536 height 41
click at [1218, 596] on icon at bounding box center [1217, 592] width 15 height 15
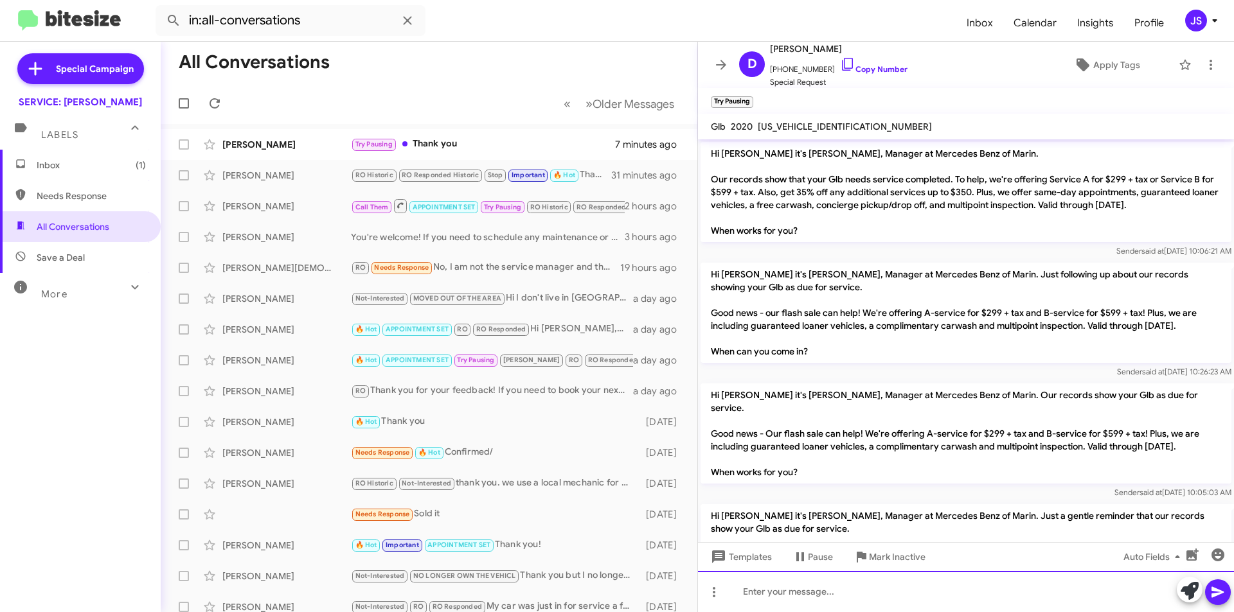
scroll to position [1161, 0]
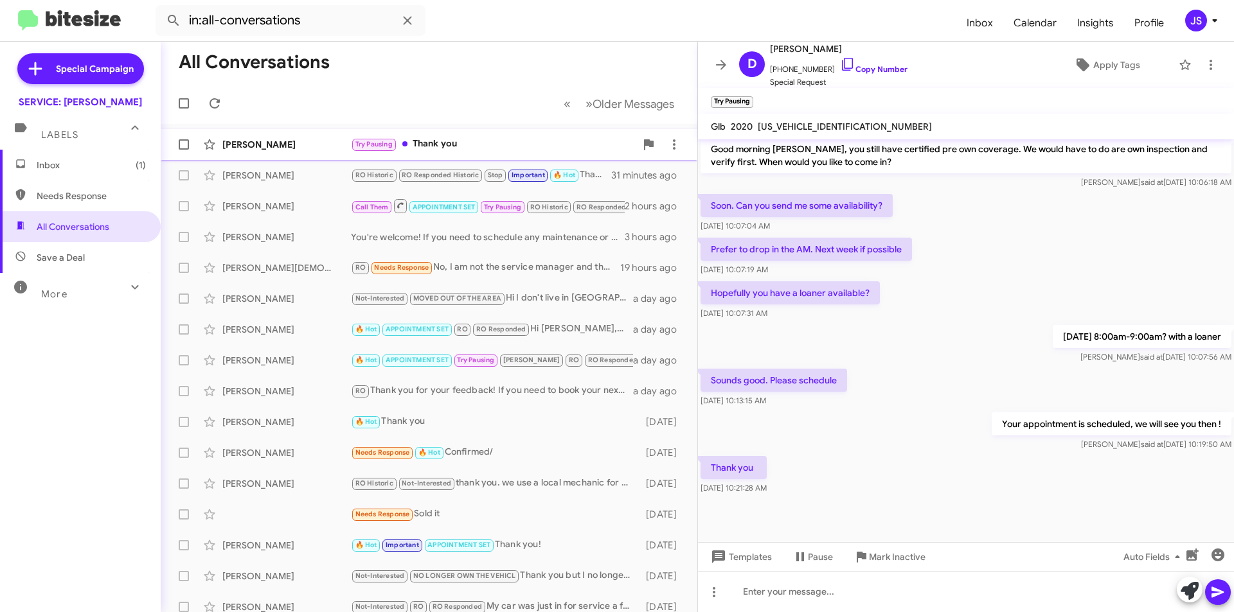
click at [521, 140] on div "Try Pausing Thank you" at bounding box center [493, 144] width 285 height 15
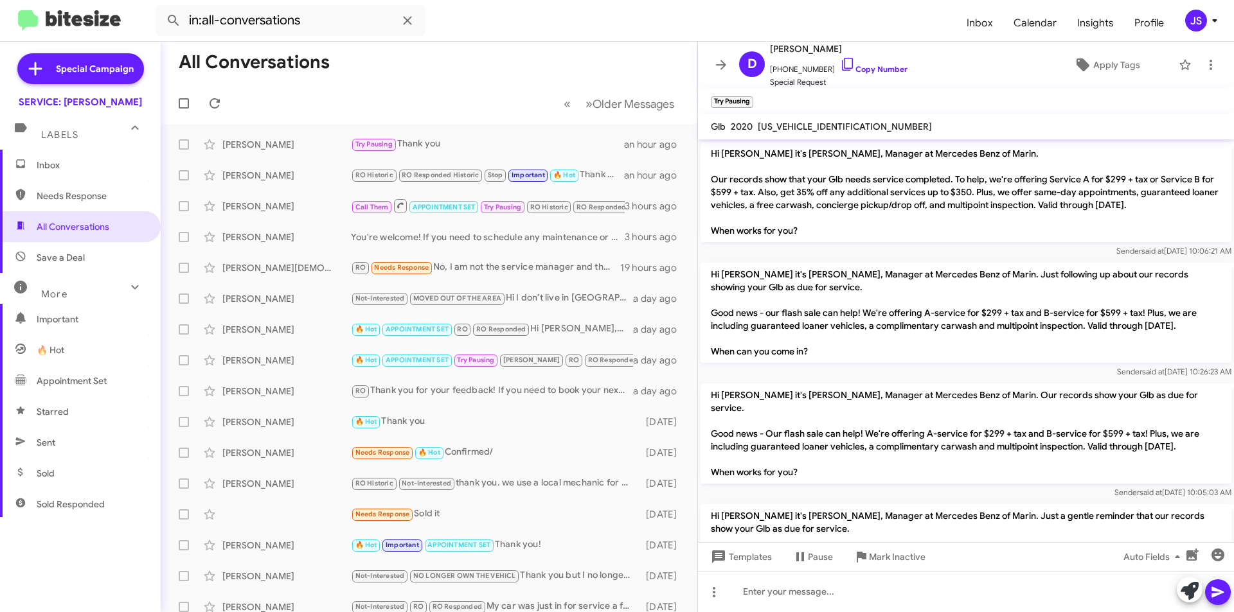
scroll to position [1161, 0]
